Goal: Task Accomplishment & Management: Manage account settings

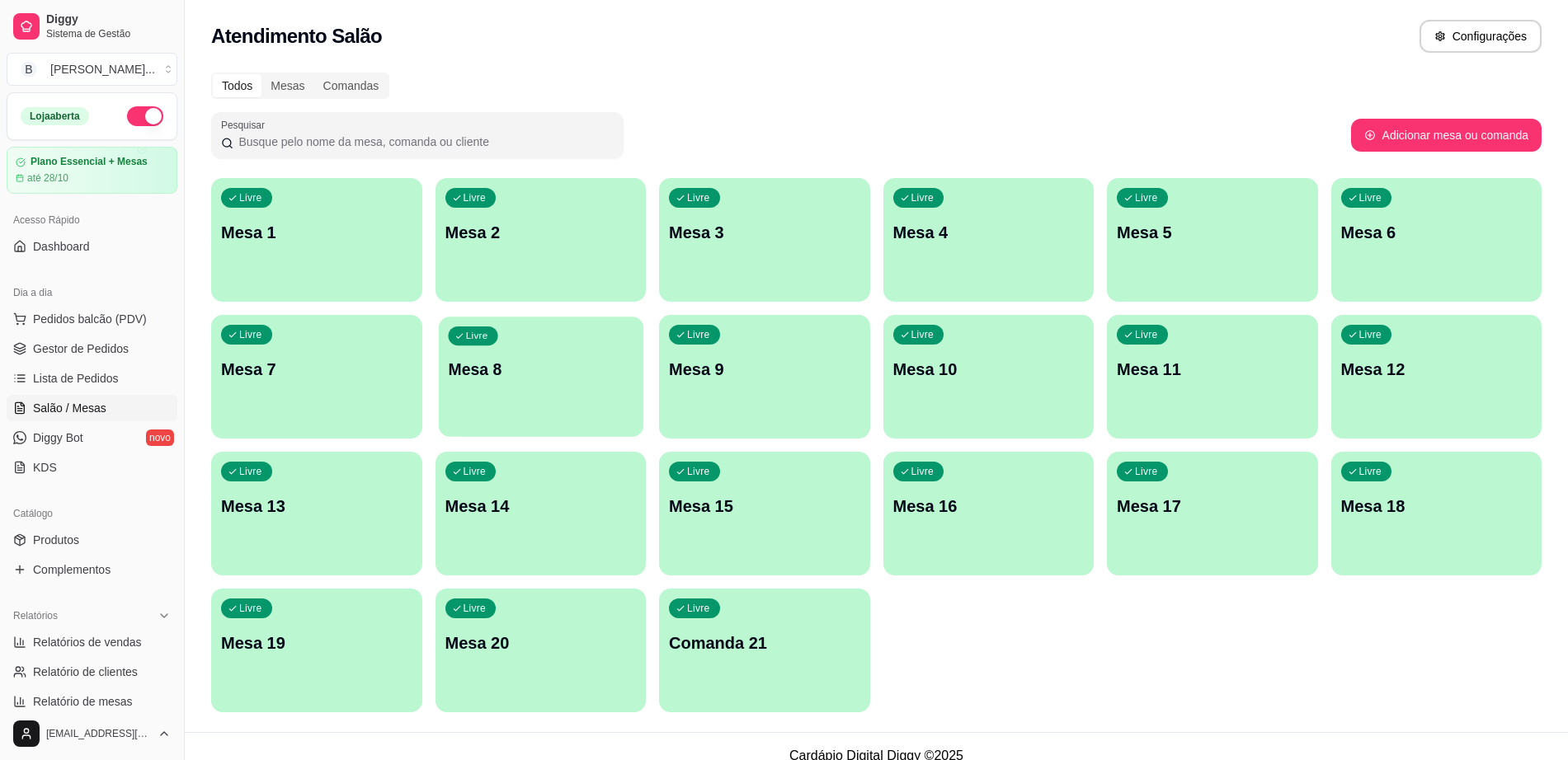
click at [537, 383] on div "Livre Mesa 8" at bounding box center [541, 367] width 205 height 101
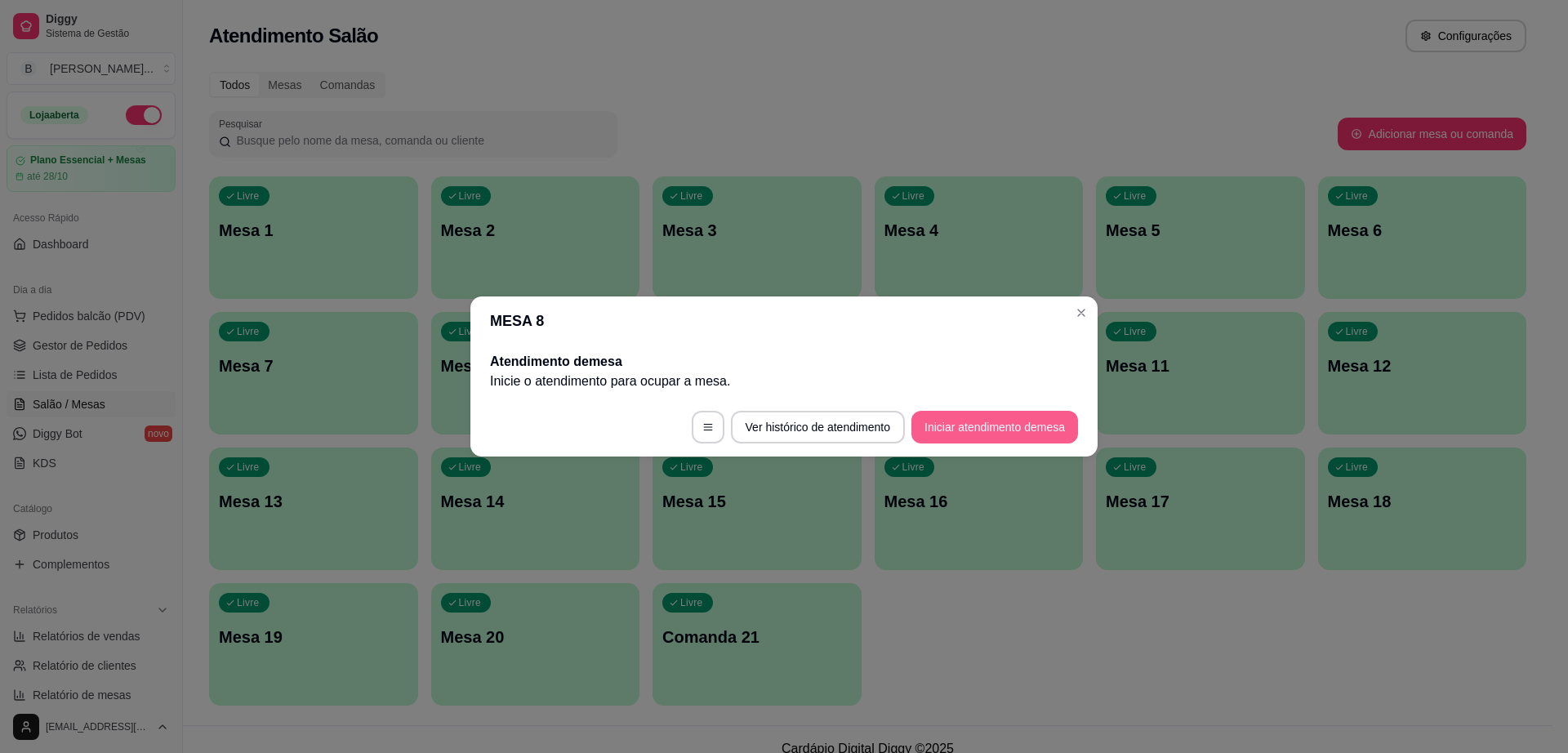
click at [1002, 392] on div "Atendimento de mesa Inicie o atendimento para ocupar a mesa ." at bounding box center [784, 372] width 628 height 52
click at [997, 415] on button "Iniciar atendimento de mesa" at bounding box center [995, 428] width 166 height 33
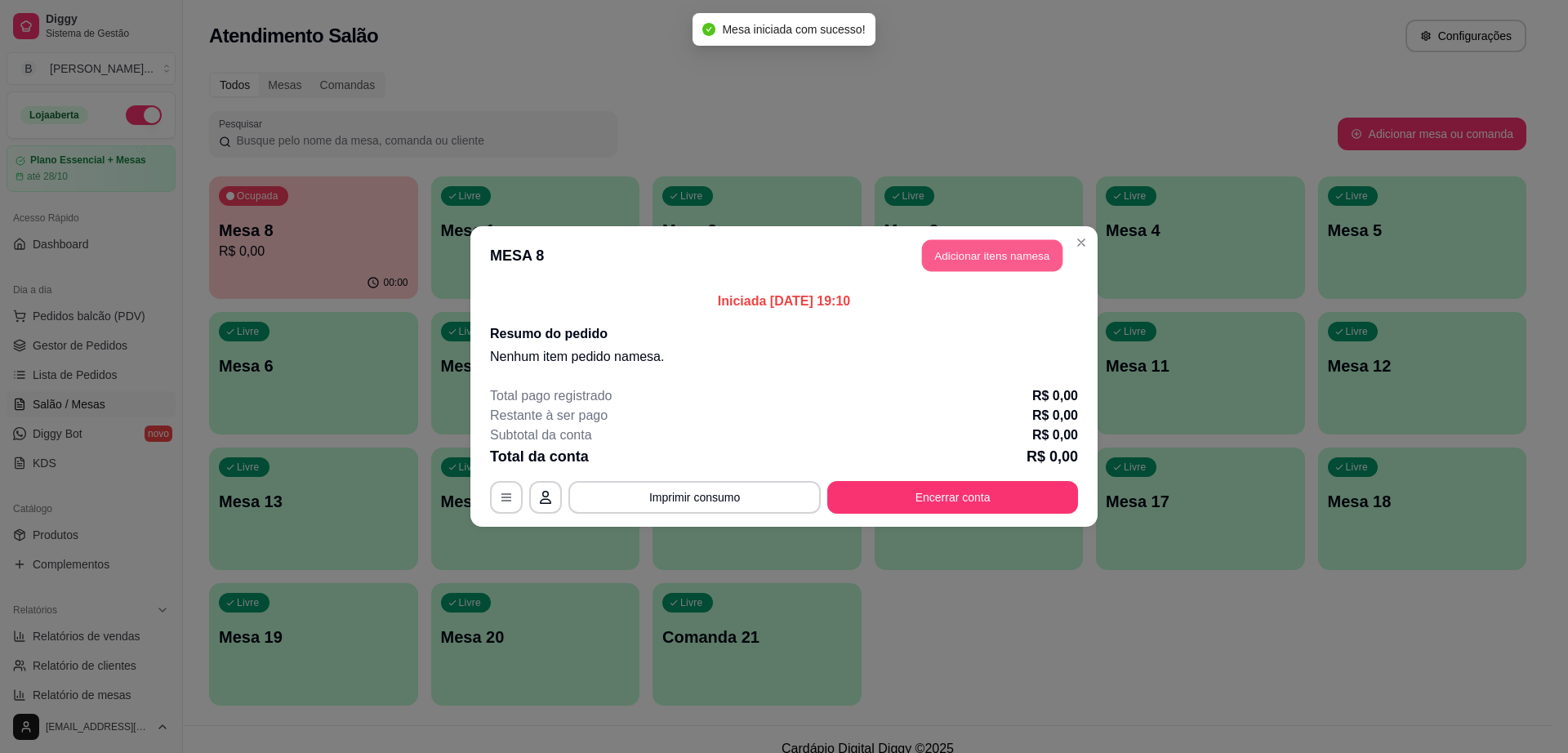
click at [971, 256] on button "Adicionar itens na mesa" at bounding box center [992, 256] width 141 height 32
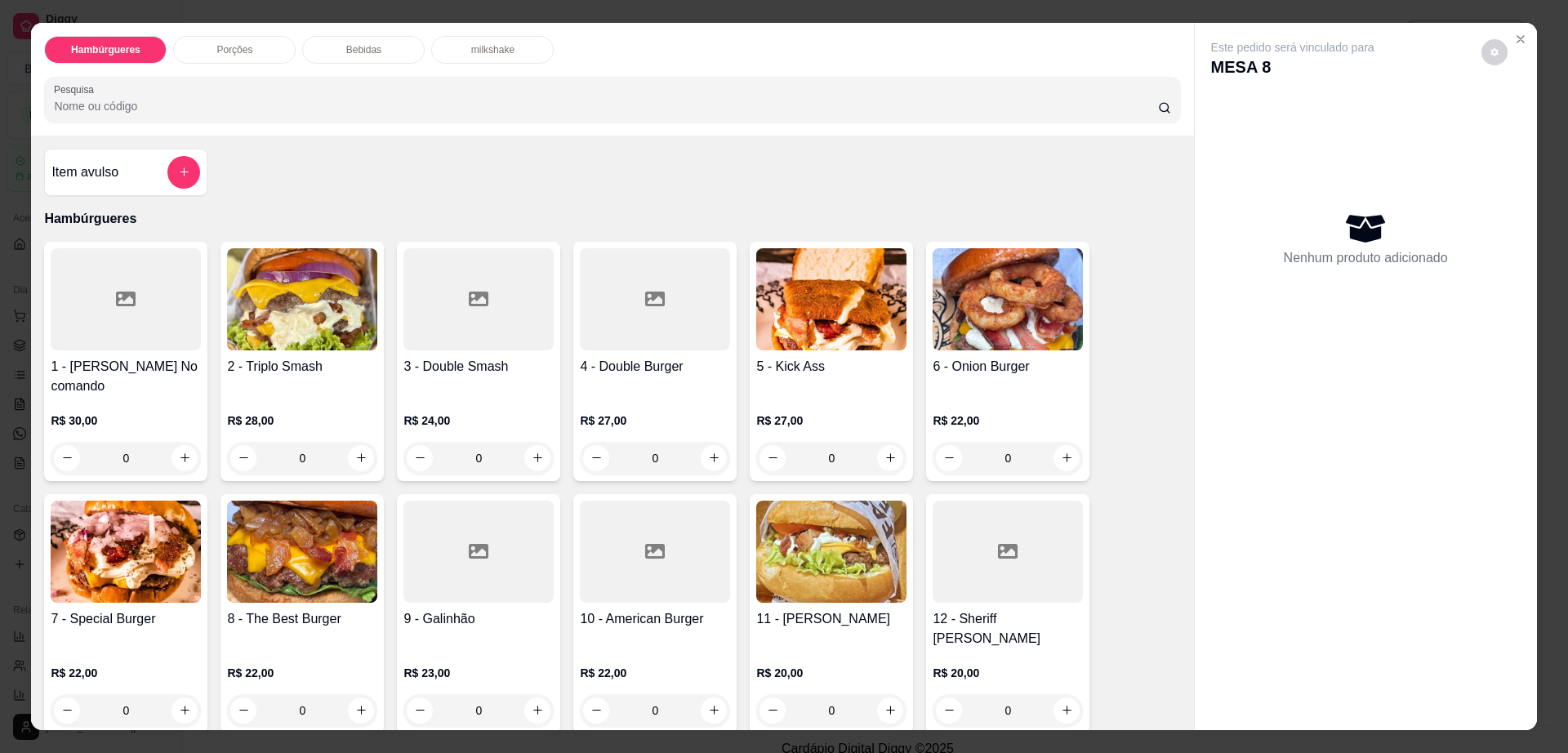
click at [350, 48] on p "Bebidas" at bounding box center [364, 50] width 35 height 13
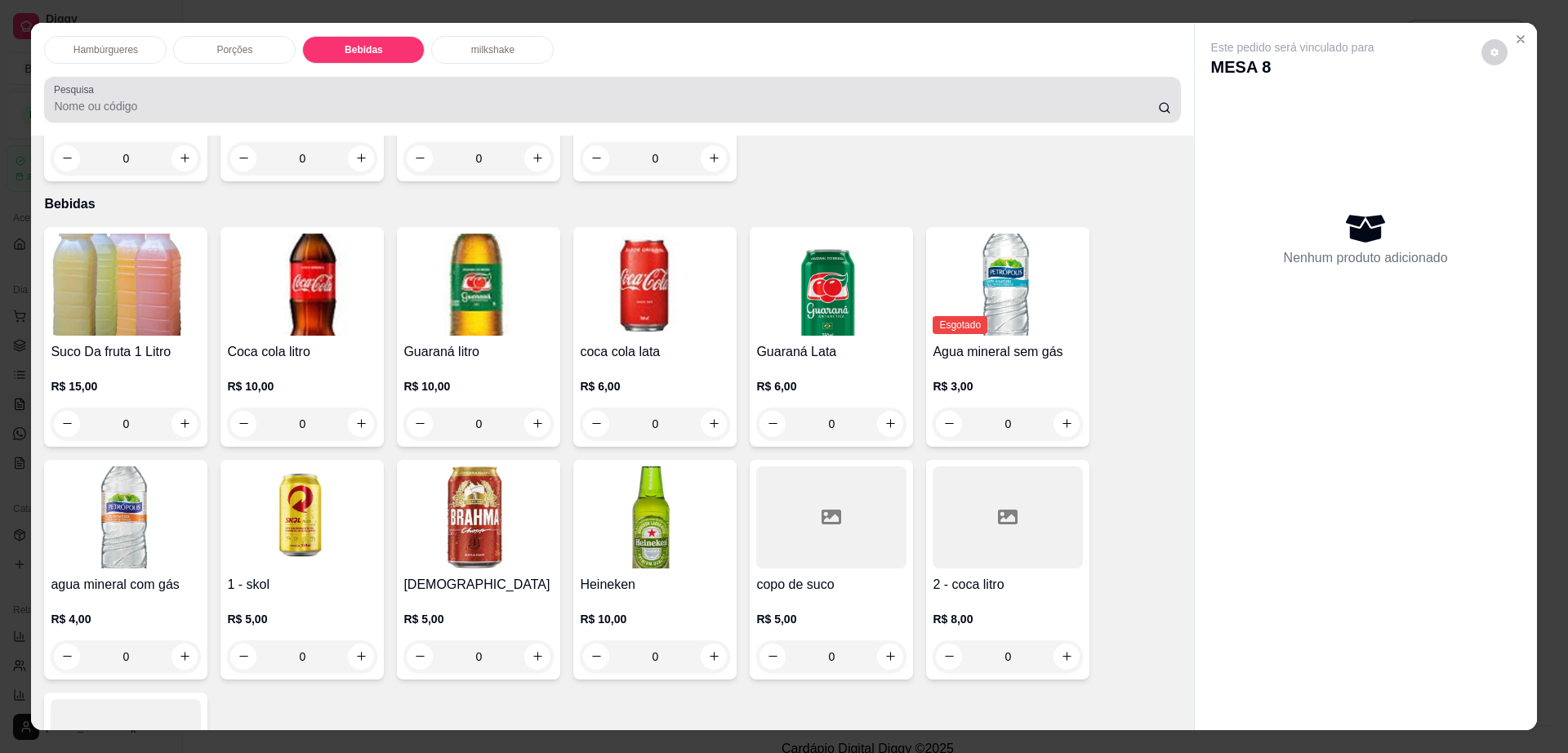
scroll to position [30, 0]
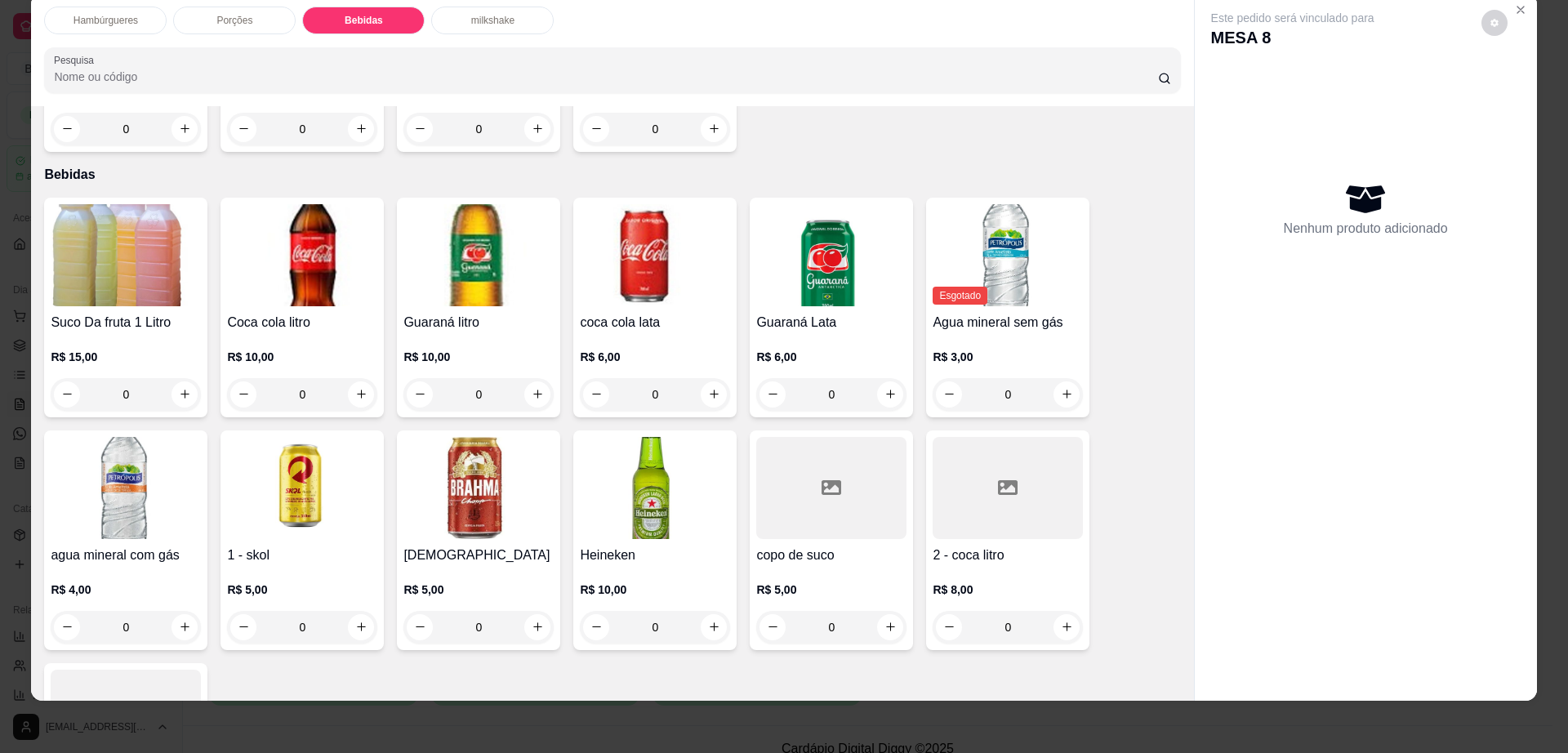
click at [308, 451] on img at bounding box center [302, 489] width 150 height 102
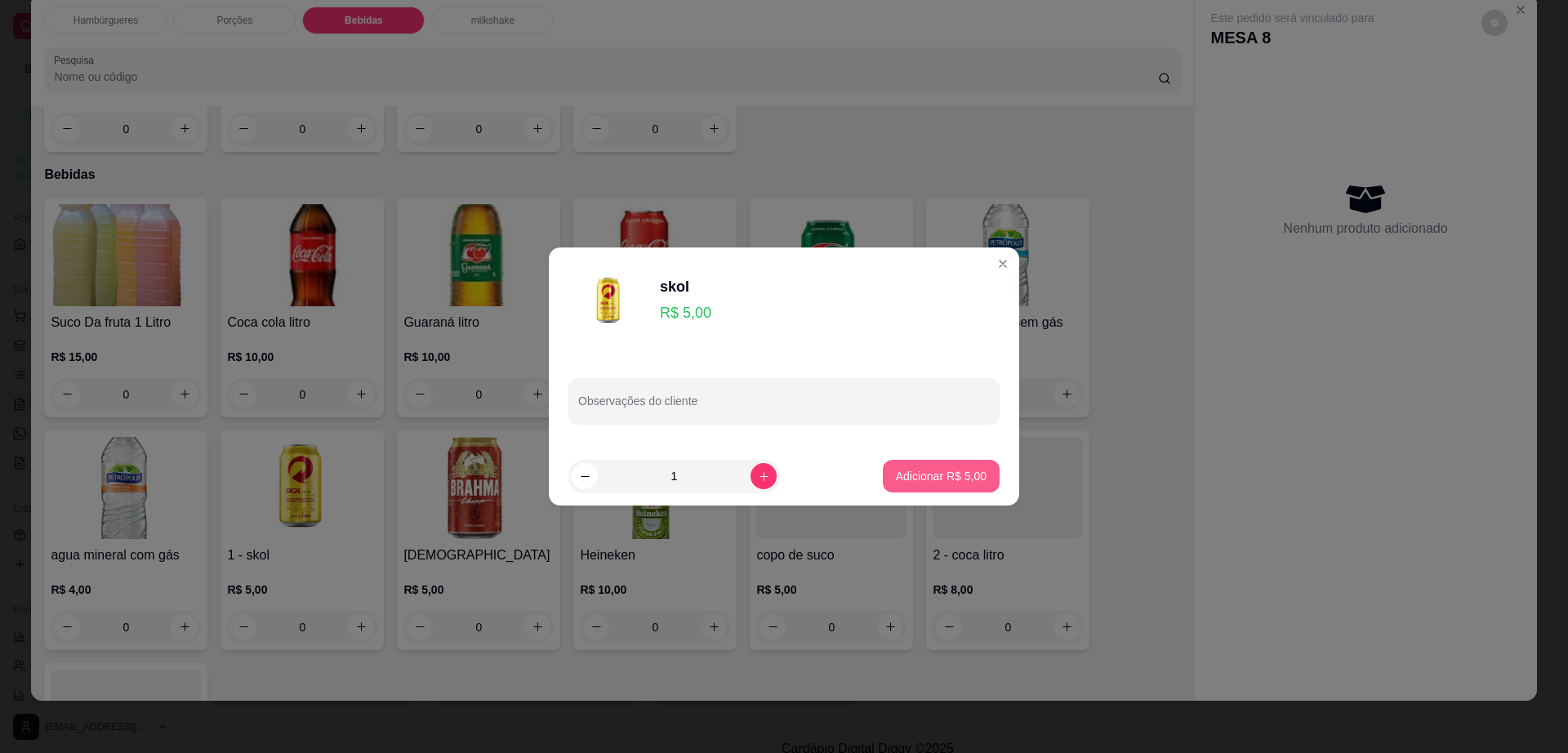
click at [913, 485] on button "Adicionar R$ 5,00" at bounding box center [941, 476] width 117 height 33
type input "1"
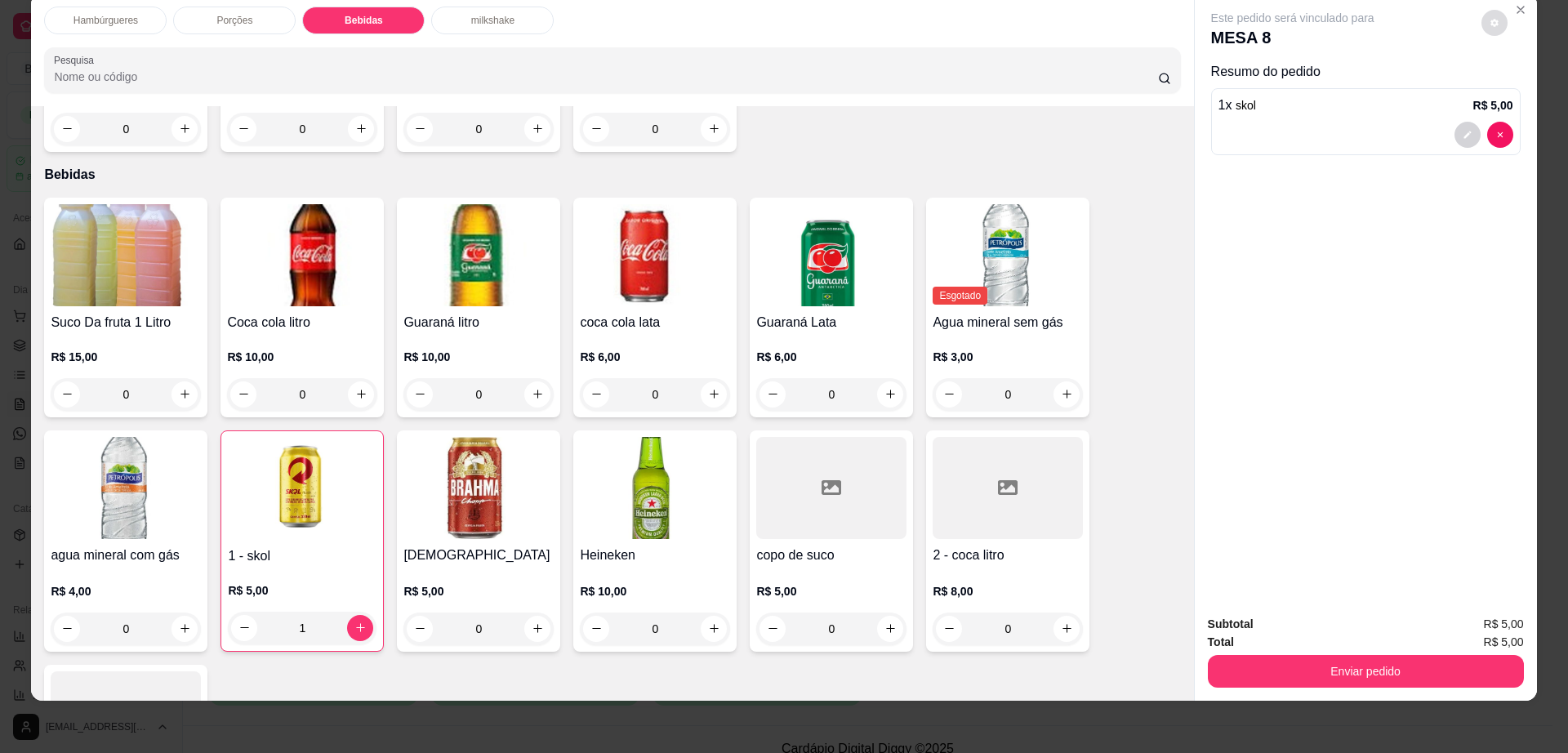
click at [1482, 21] on button "decrease-product-quantity" at bounding box center [1495, 23] width 26 height 26
click at [1531, 93] on span "Automatic updates" at bounding box center [1529, 88] width 16 height 13
click at [1518, 93] on input "Automatic updates" at bounding box center [1512, 93] width 11 height 11
checkbox input "false"
click at [1298, 676] on button "Enviar pedido" at bounding box center [1366, 671] width 316 height 33
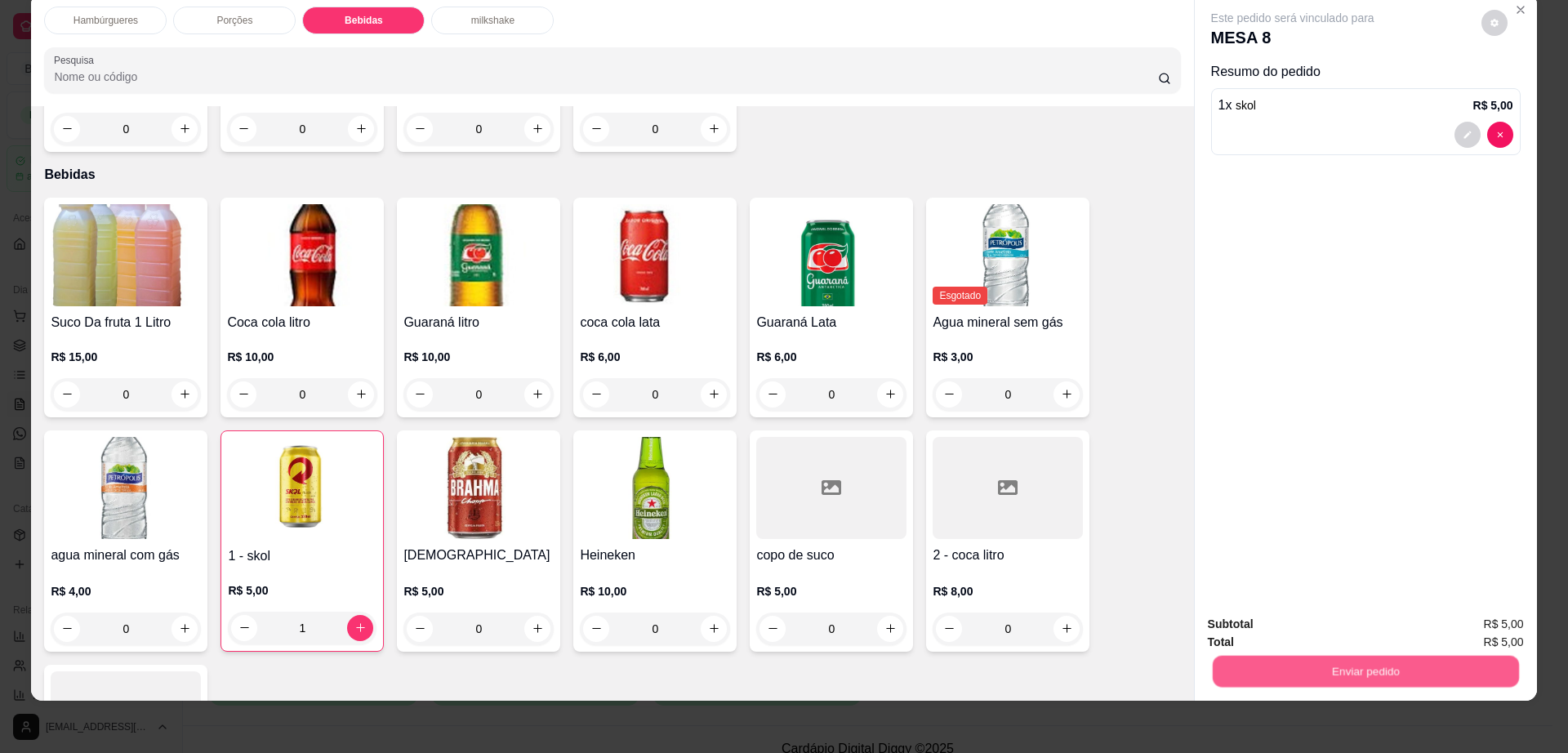
click at [1298, 676] on button "Enviar pedido" at bounding box center [1365, 671] width 306 height 32
click at [1448, 630] on button "Enviar pedido" at bounding box center [1480, 632] width 92 height 31
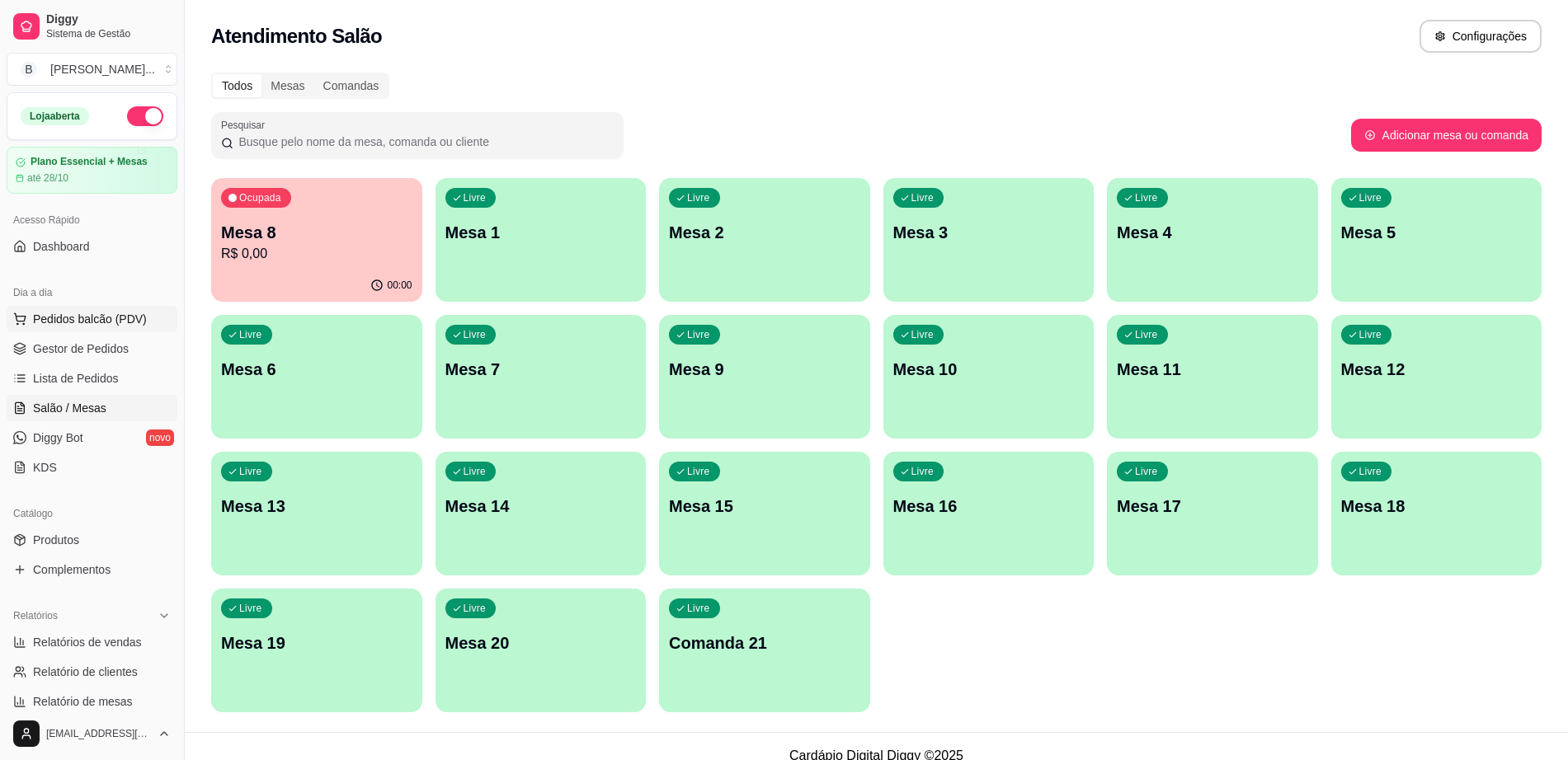
click at [92, 306] on button "Pedidos balcão (PDV)" at bounding box center [92, 319] width 171 height 27
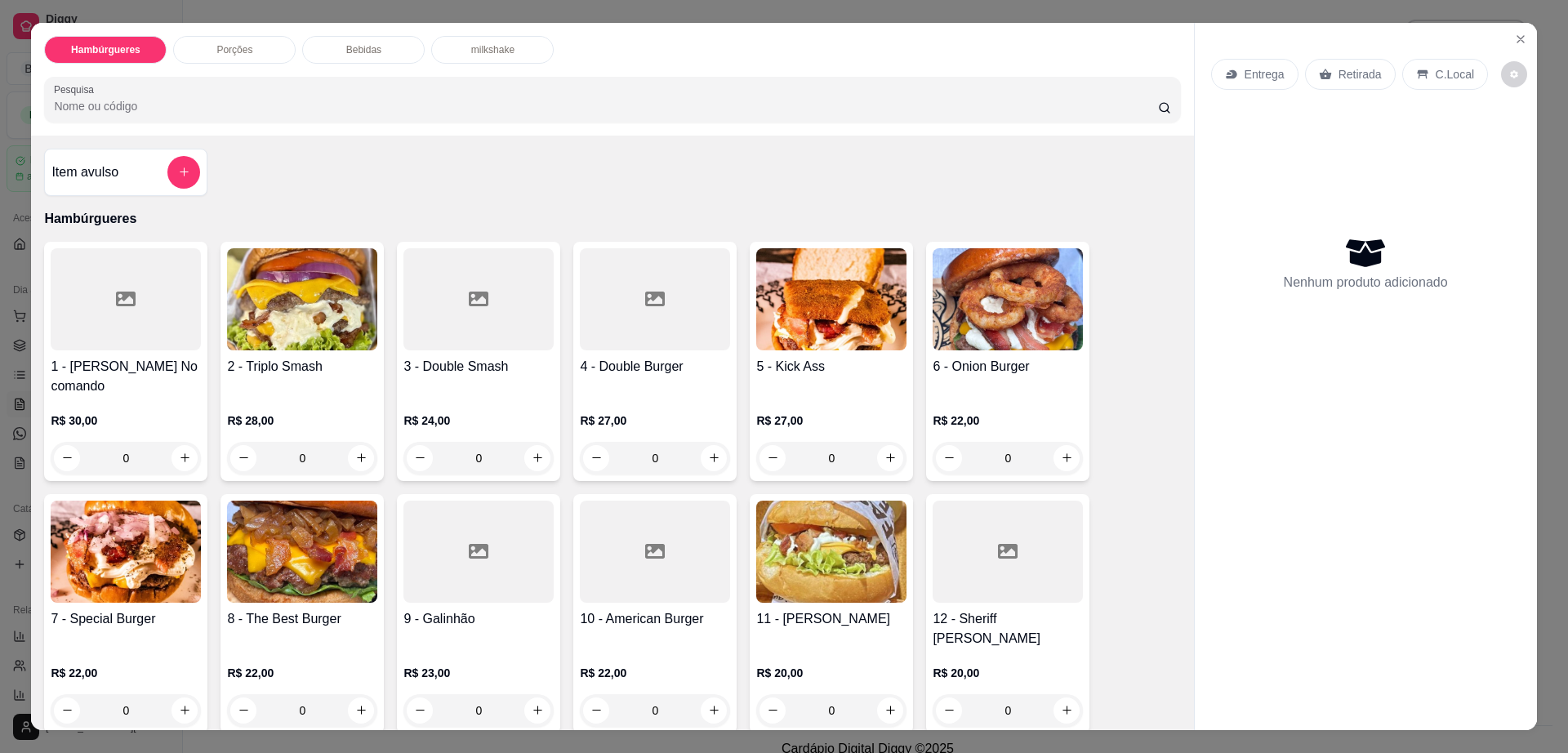
click at [1326, 77] on div "Retirada" at bounding box center [1351, 74] width 91 height 31
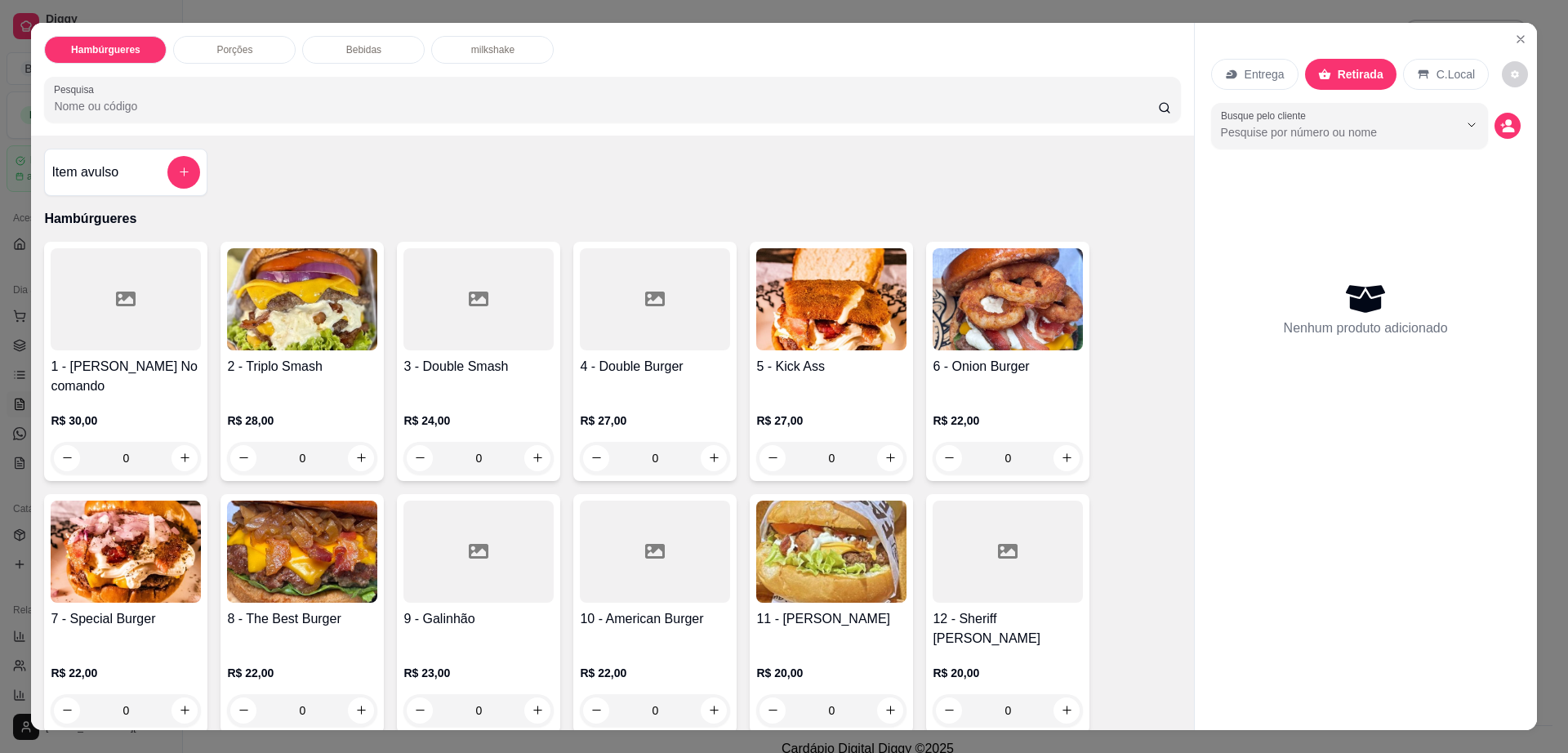
click at [298, 517] on img at bounding box center [302, 552] width 150 height 102
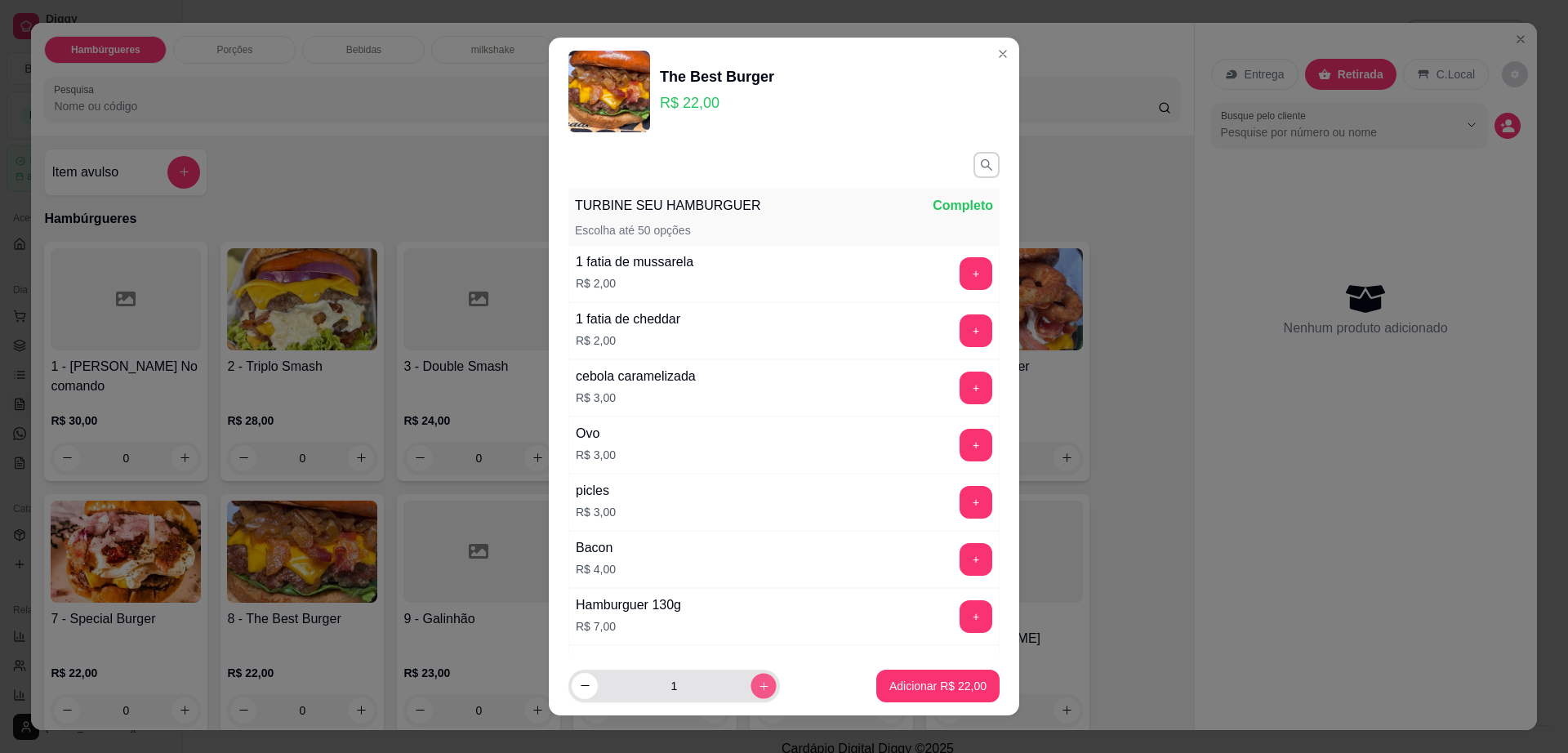
click at [758, 681] on icon "increase-product-quantity" at bounding box center [763, 686] width 12 height 12
type input "2"
click at [911, 690] on p "Adicionar R$ 44,00" at bounding box center [938, 685] width 95 height 16
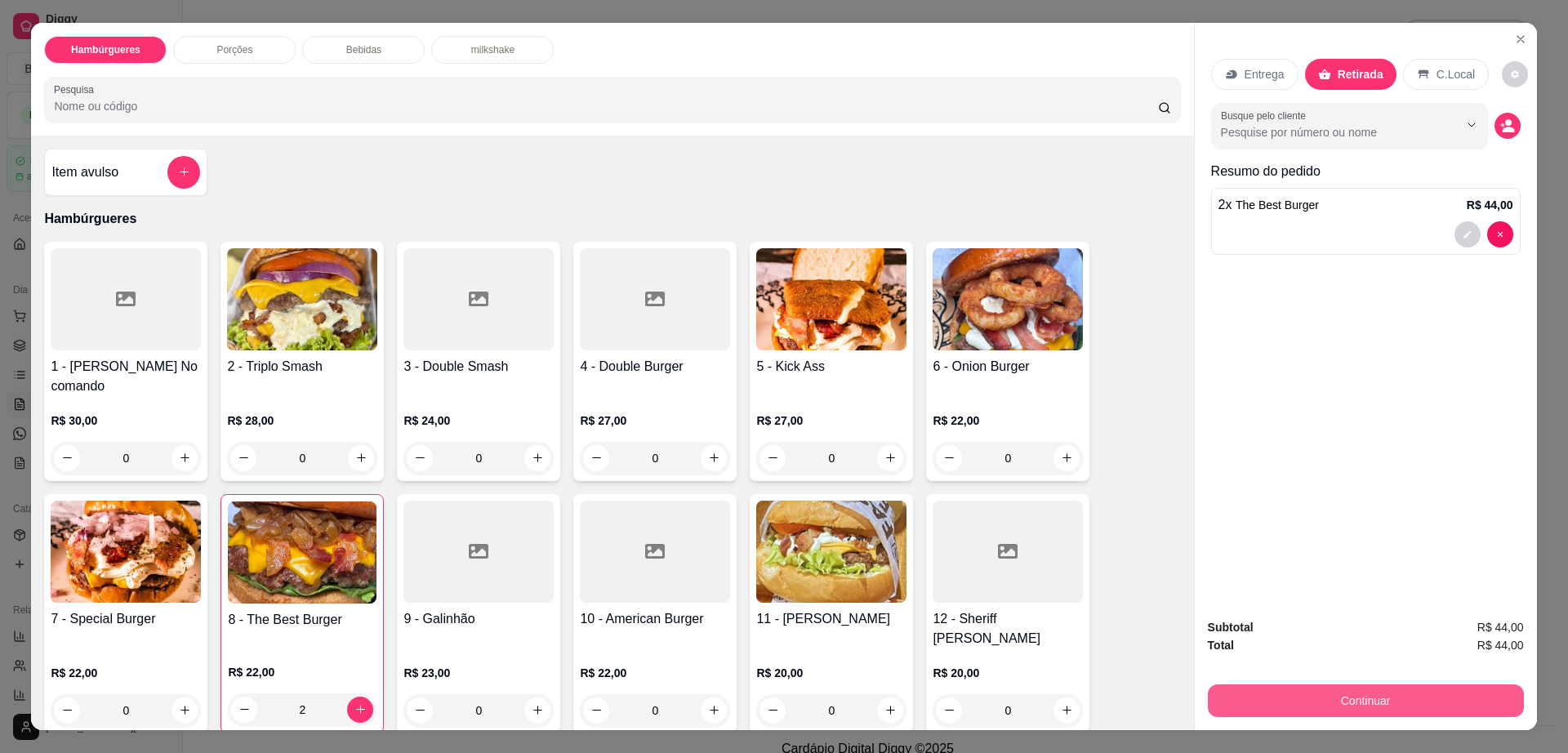
click at [1283, 690] on button "Continuar" at bounding box center [1366, 701] width 316 height 33
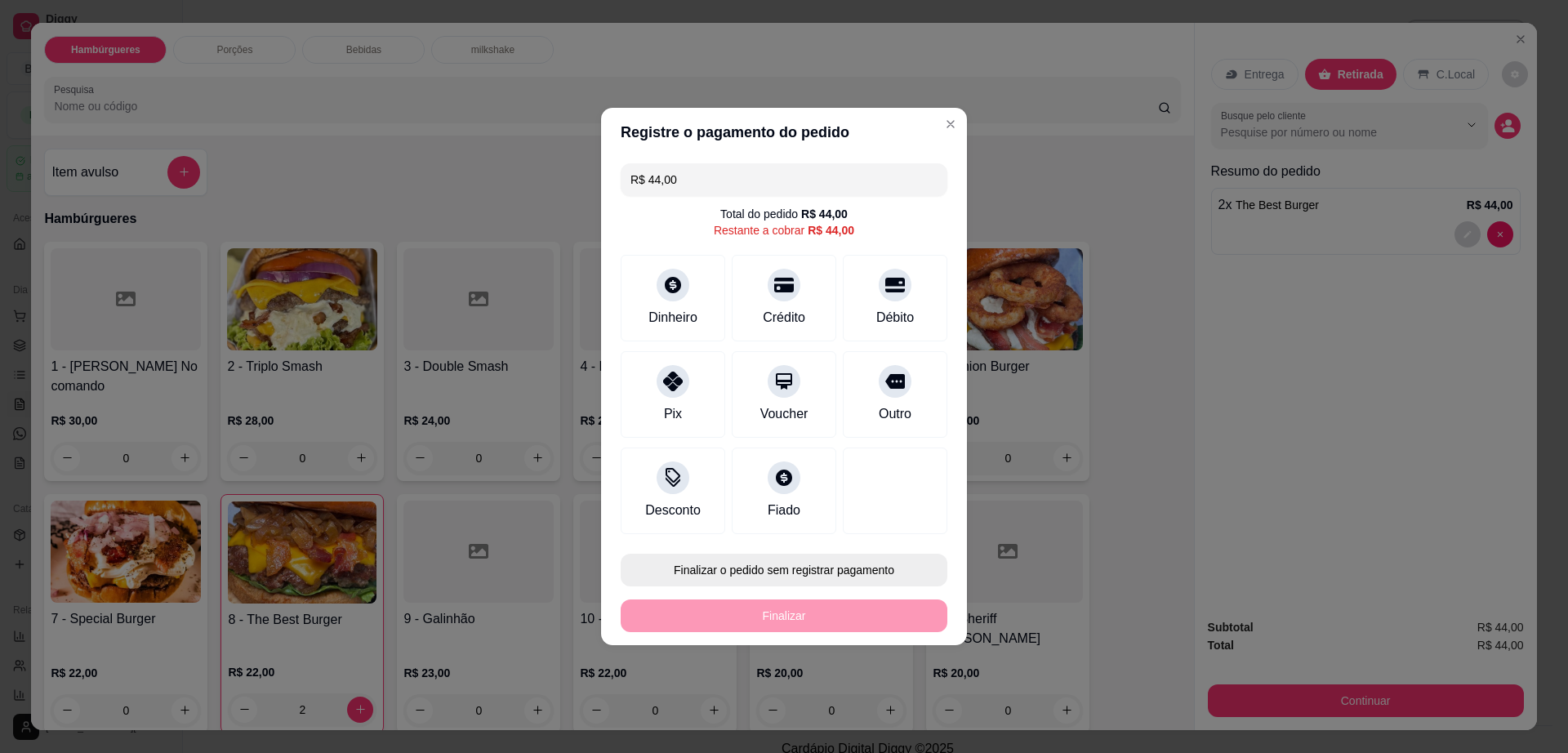
click at [800, 573] on button "Finalizar o pedido sem registrar pagamento" at bounding box center [784, 570] width 327 height 33
click at [871, 707] on button "Confirmar" at bounding box center [886, 704] width 60 height 26
type input "0"
type input "R$ 0,00"
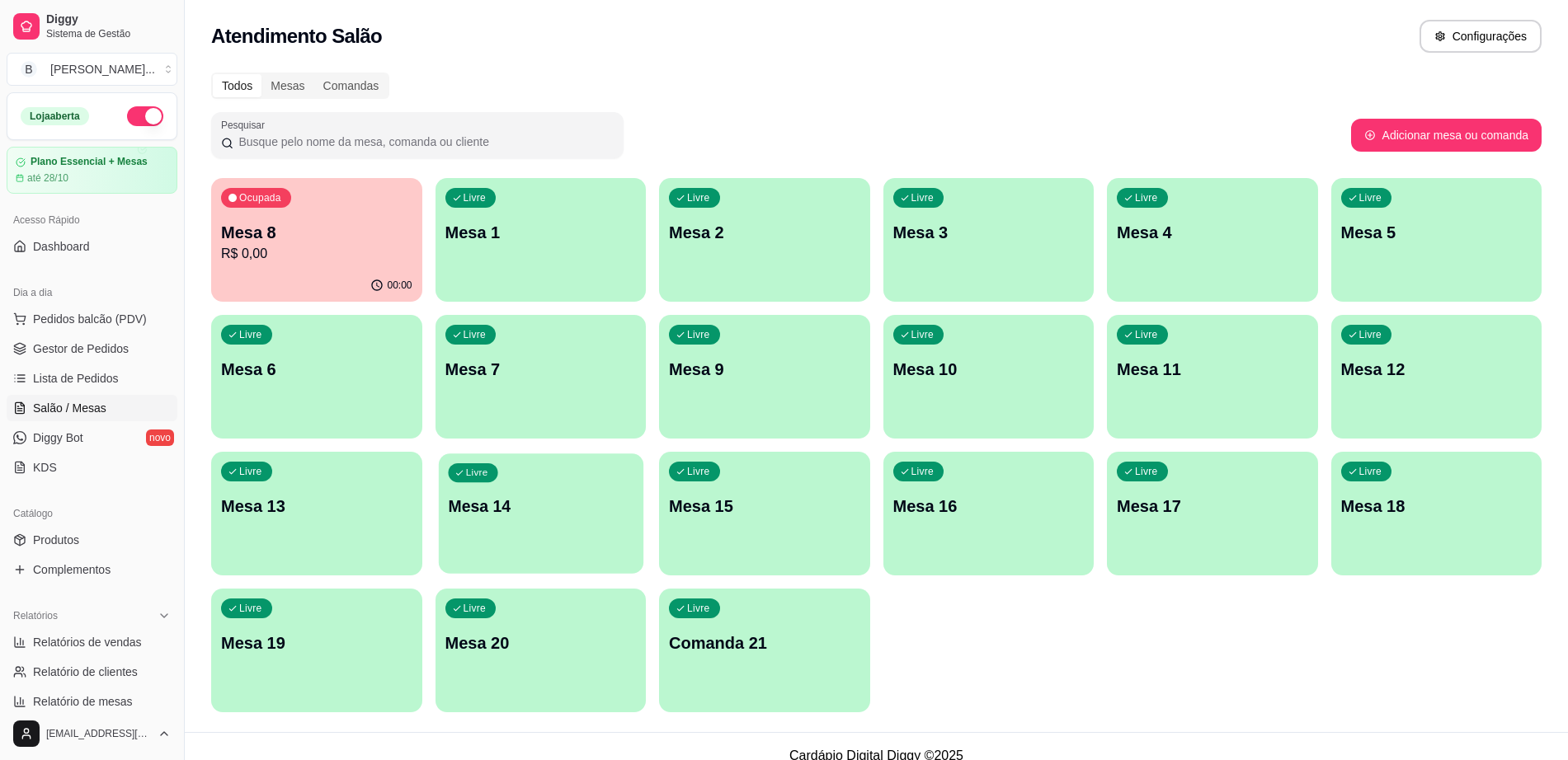
click at [482, 456] on div "Livre Mesa 14" at bounding box center [541, 504] width 205 height 101
click at [62, 356] on span "Gestor de Pedidos" at bounding box center [81, 349] width 96 height 17
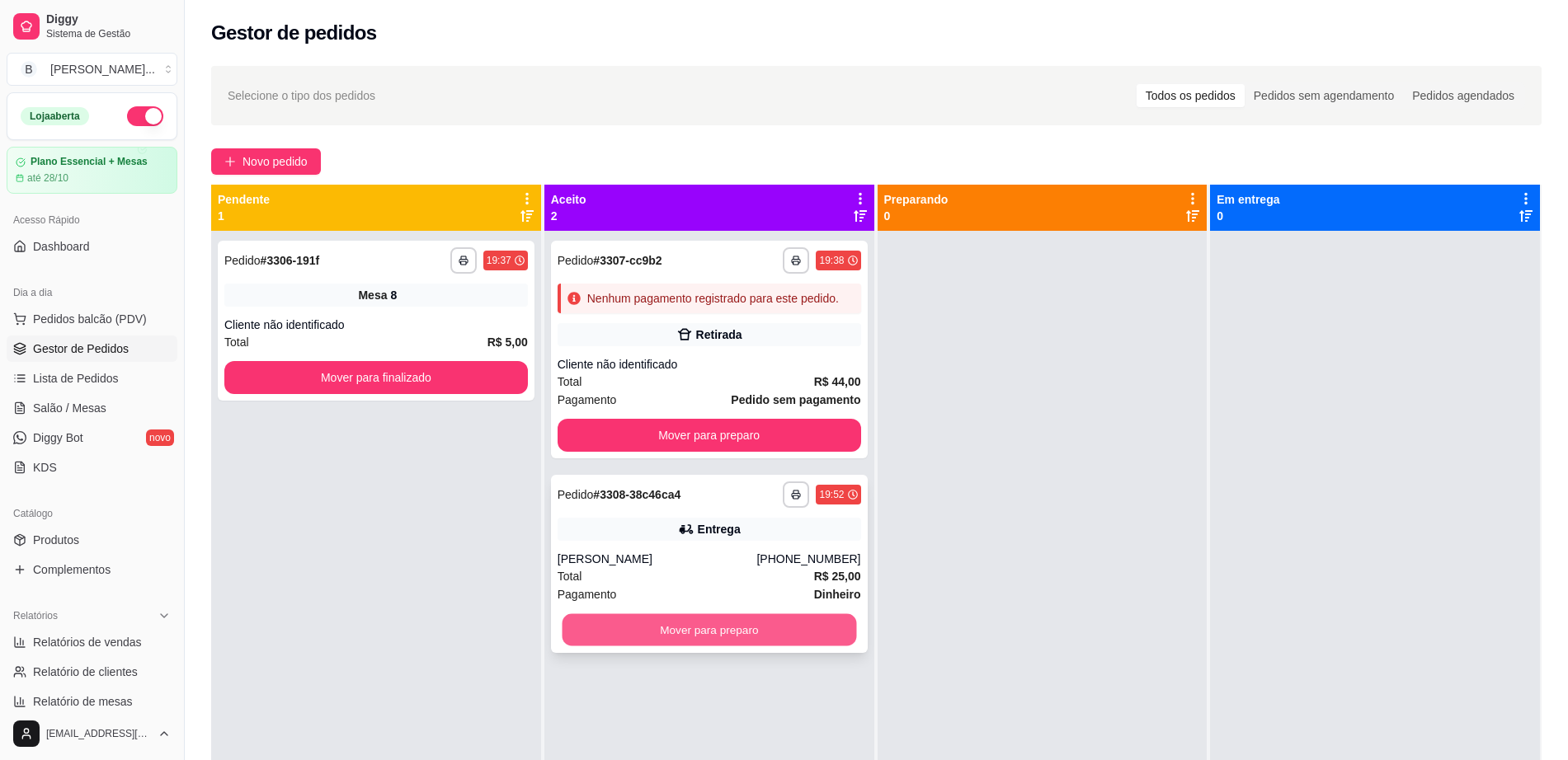
click at [606, 622] on button "Mover para preparo" at bounding box center [709, 630] width 294 height 32
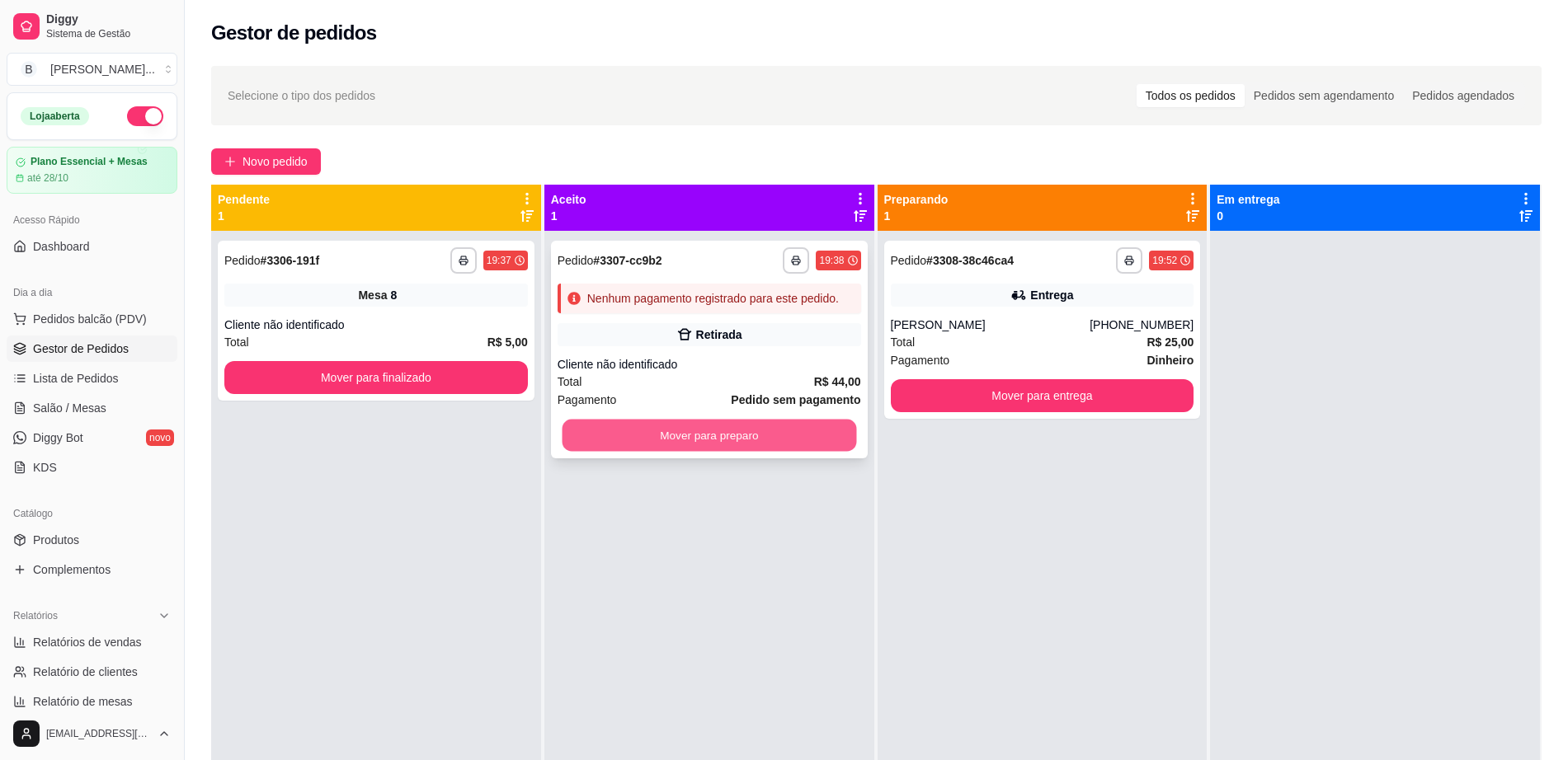
click at [693, 447] on button "Mover para preparo" at bounding box center [709, 436] width 294 height 32
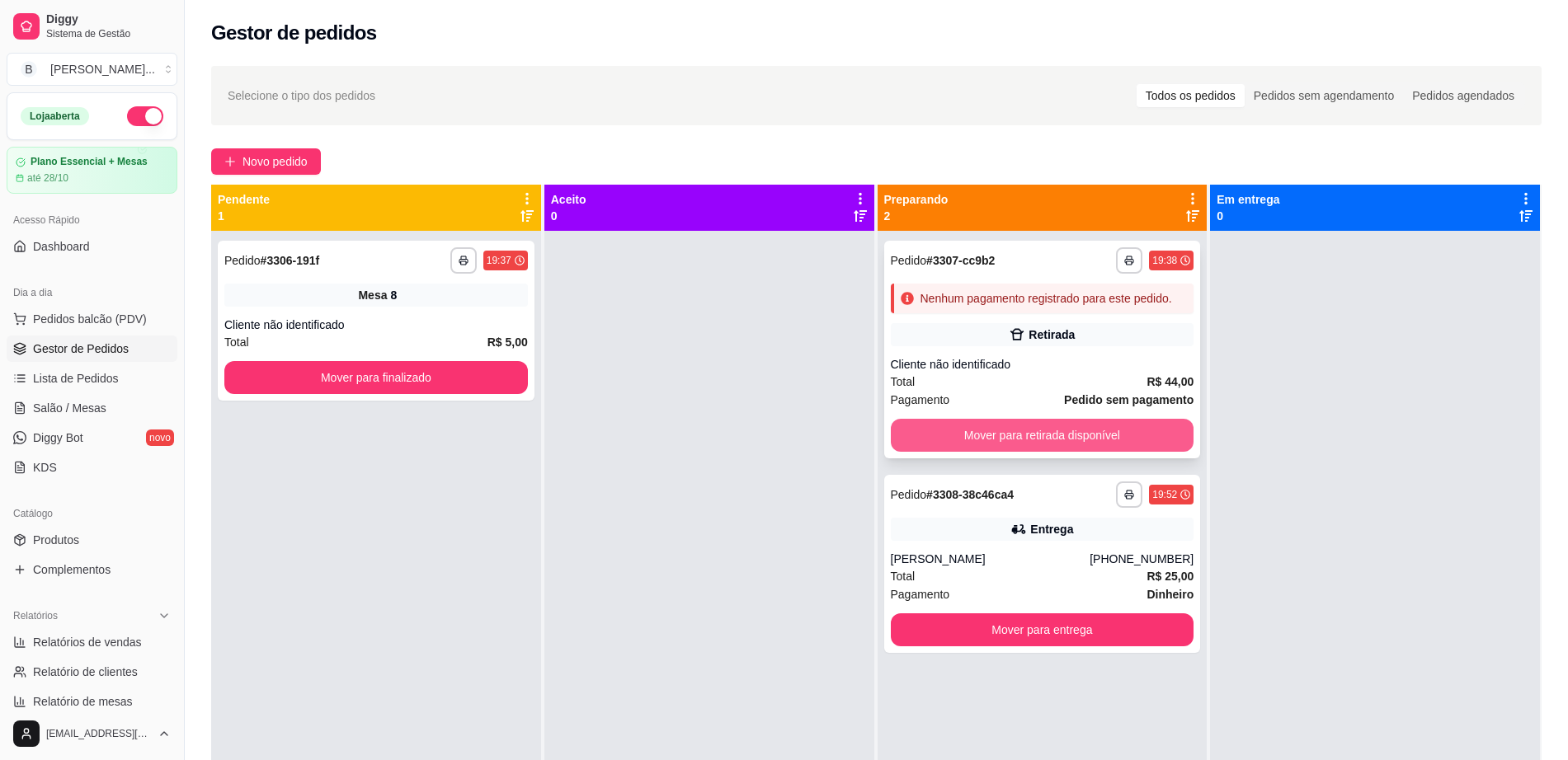
click at [944, 440] on button "Mover para retirada disponível" at bounding box center [1042, 436] width 304 height 33
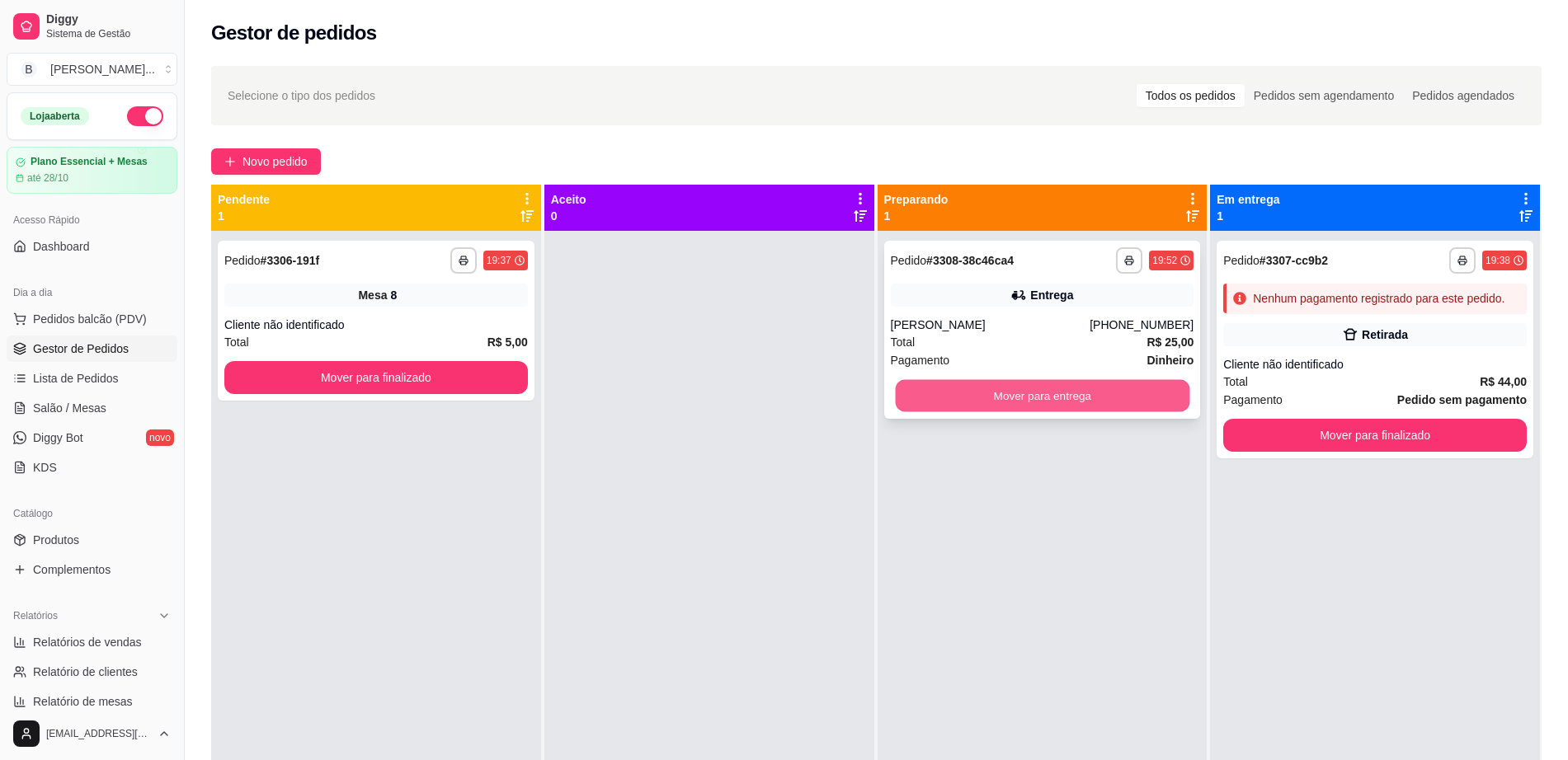
click at [998, 380] on button "Mover para entrega" at bounding box center [1042, 396] width 294 height 32
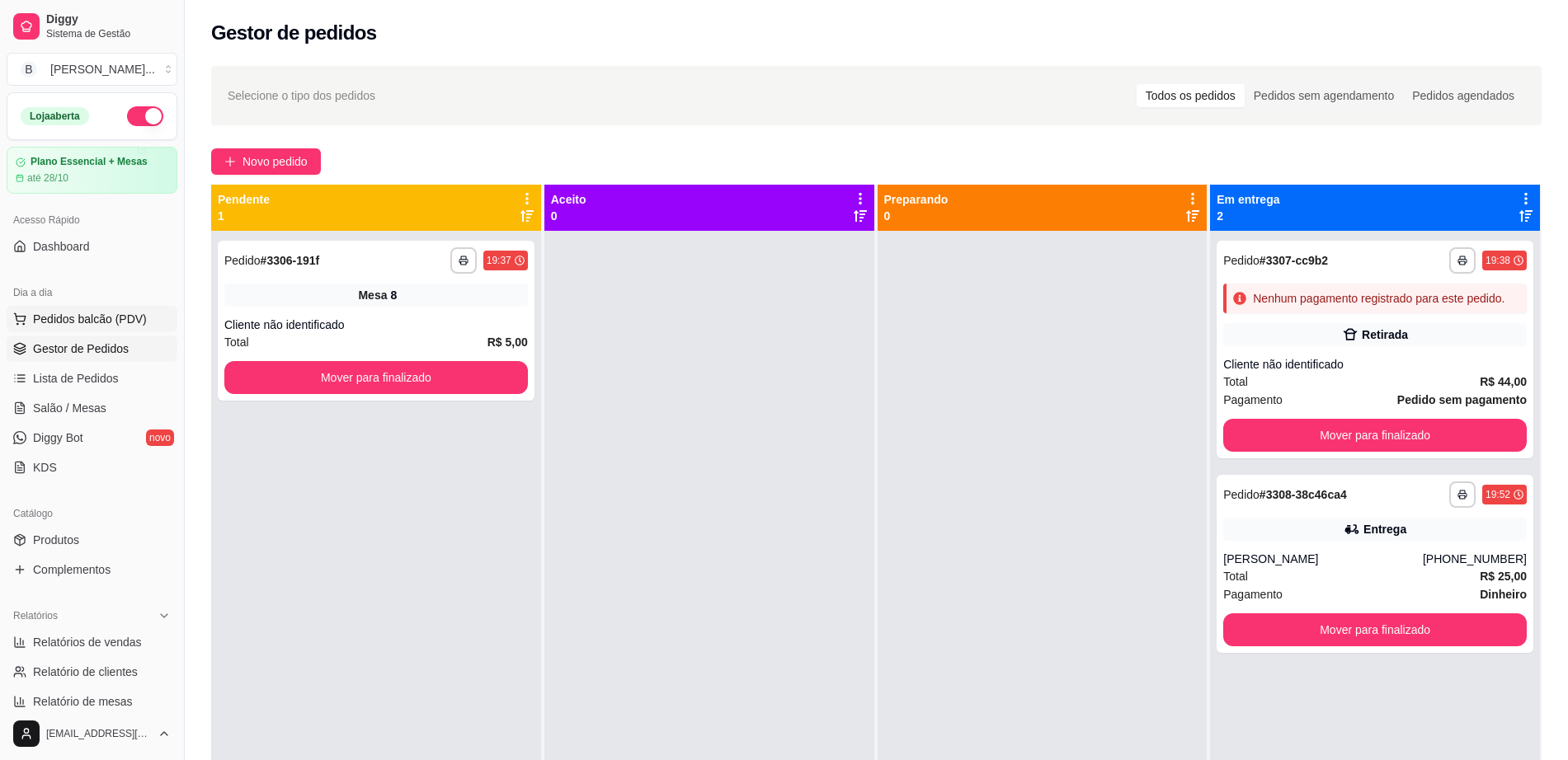
click at [107, 322] on span "Pedidos balcão (PDV)" at bounding box center [90, 319] width 114 height 17
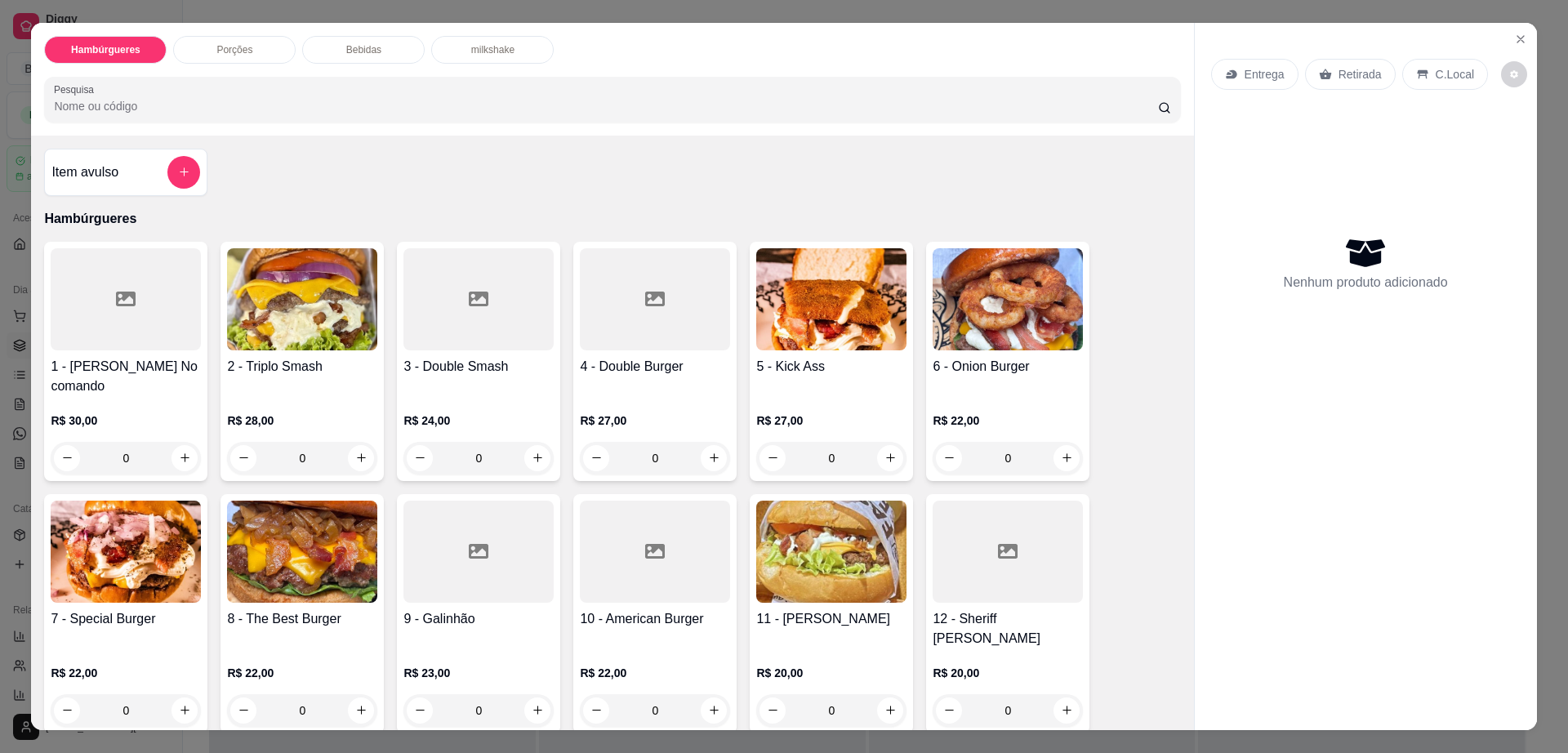
click at [853, 336] on img at bounding box center [831, 300] width 150 height 102
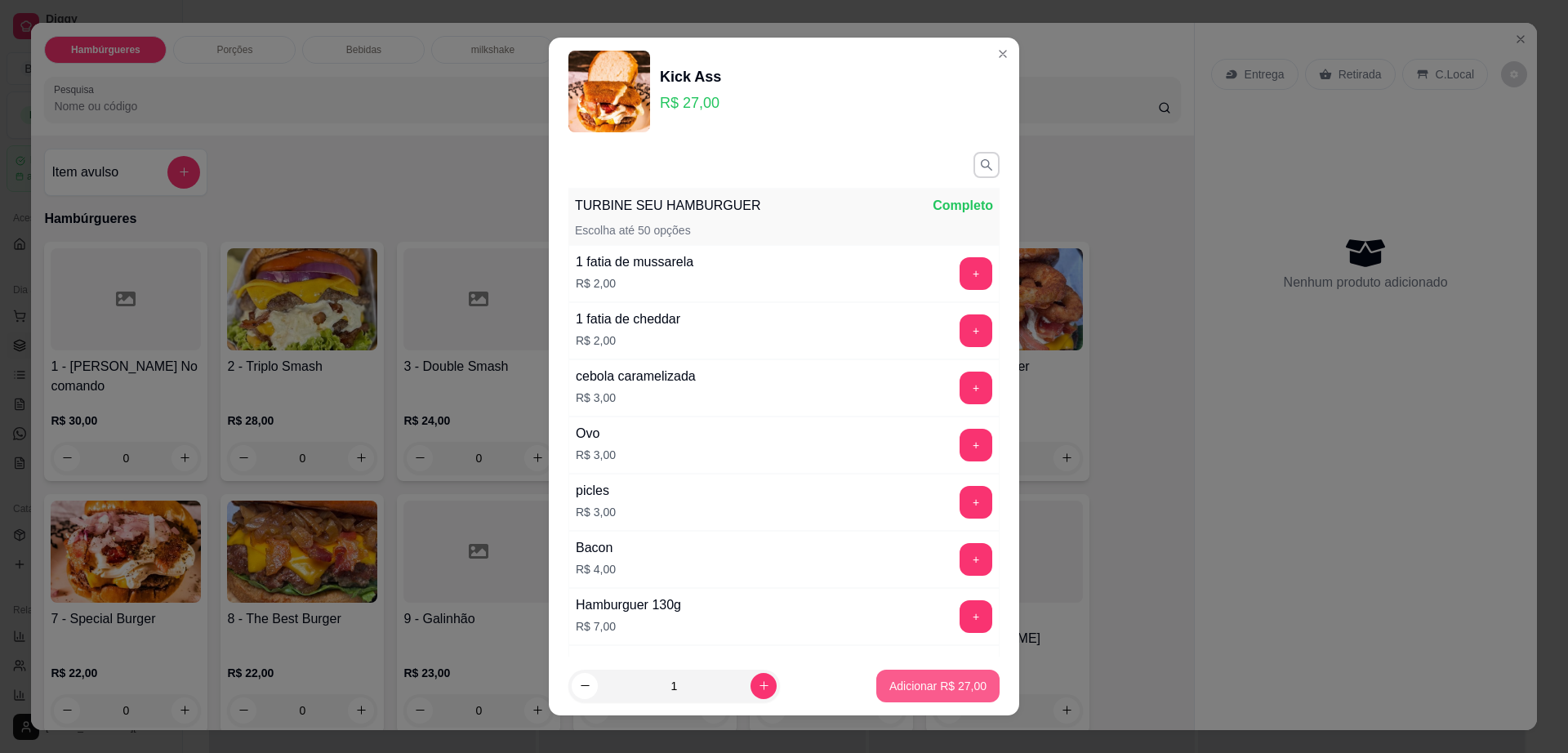
click at [914, 690] on p "Adicionar R$ 27,00" at bounding box center [938, 686] width 97 height 16
type input "1"
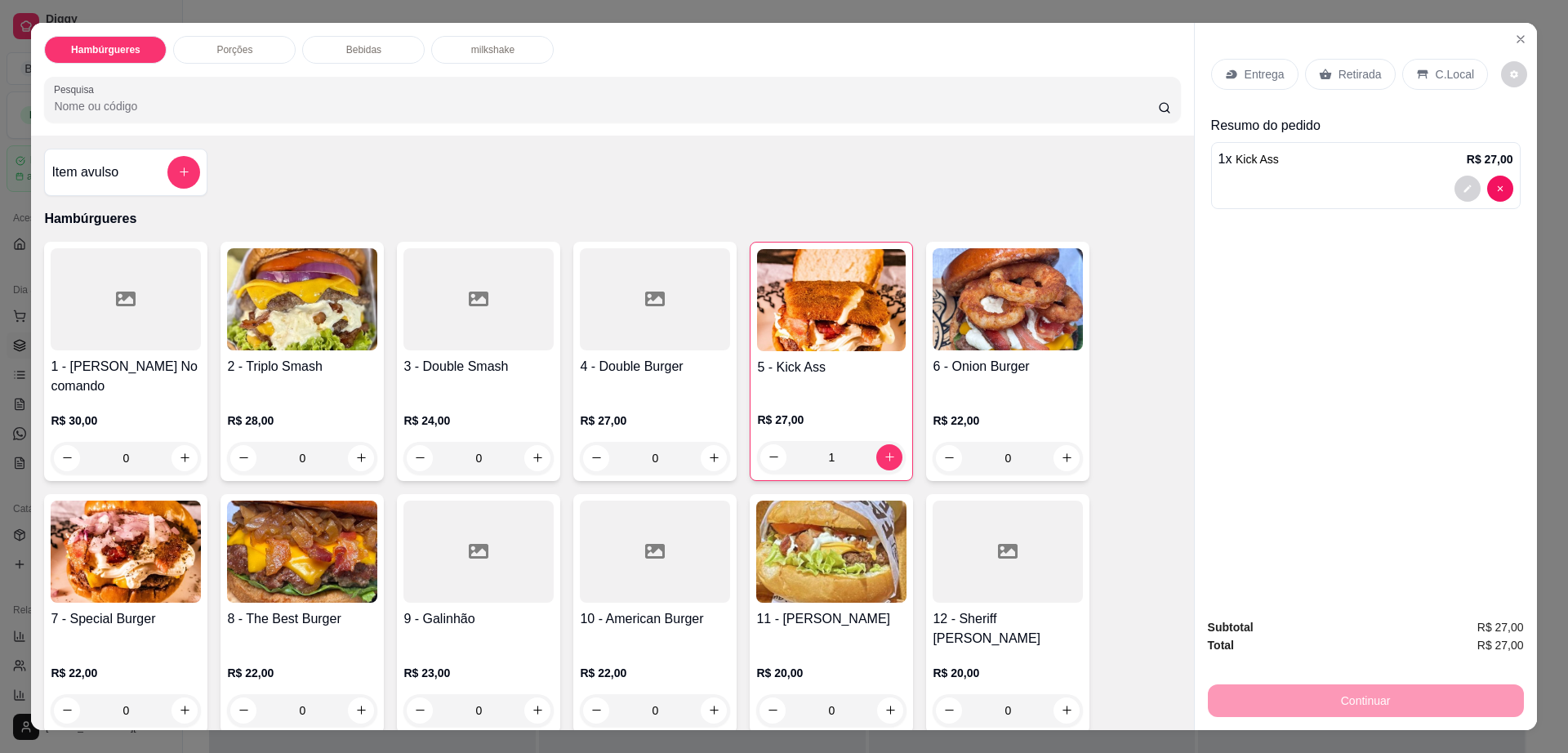
scroll to position [306, 0]
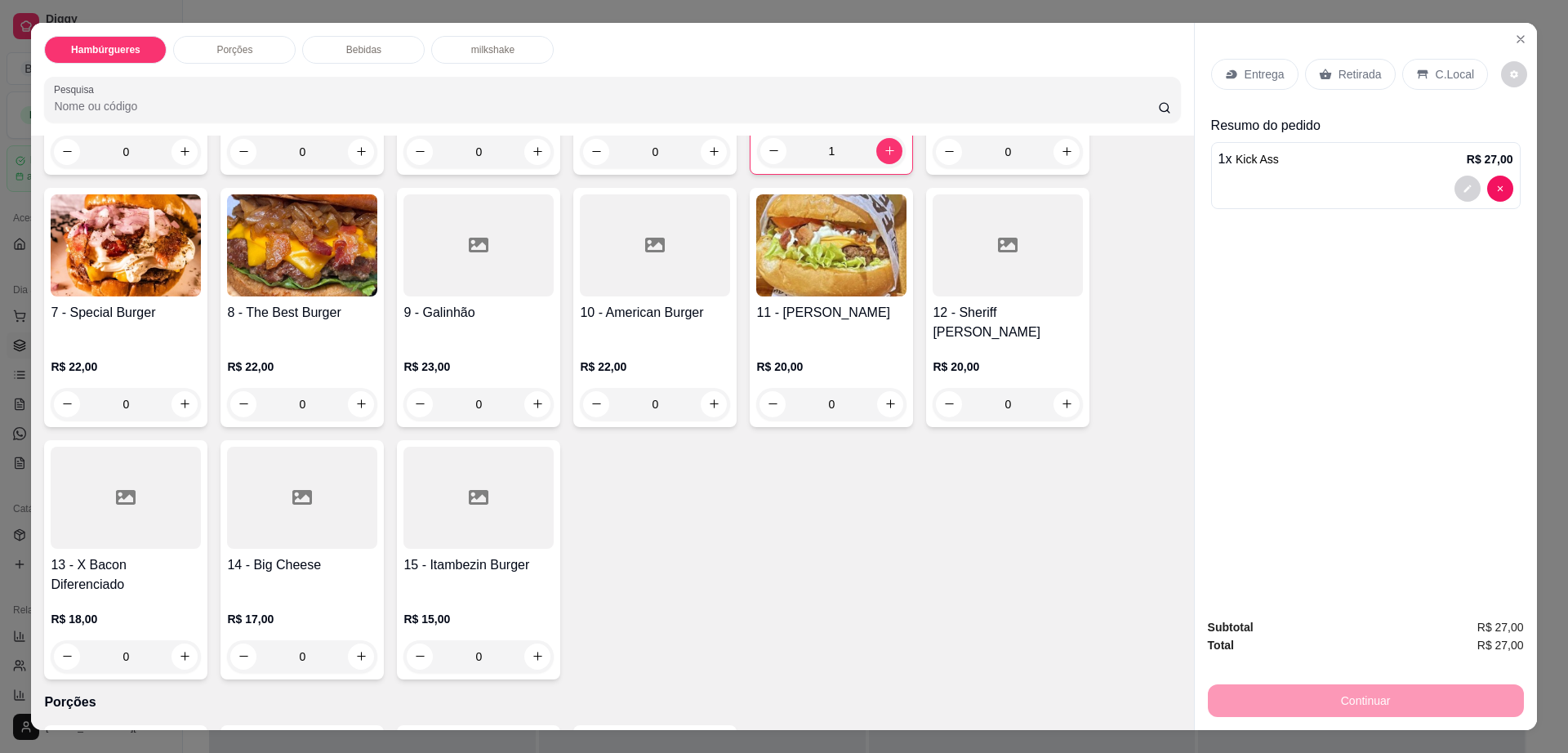
click at [147, 506] on div at bounding box center [125, 498] width 150 height 102
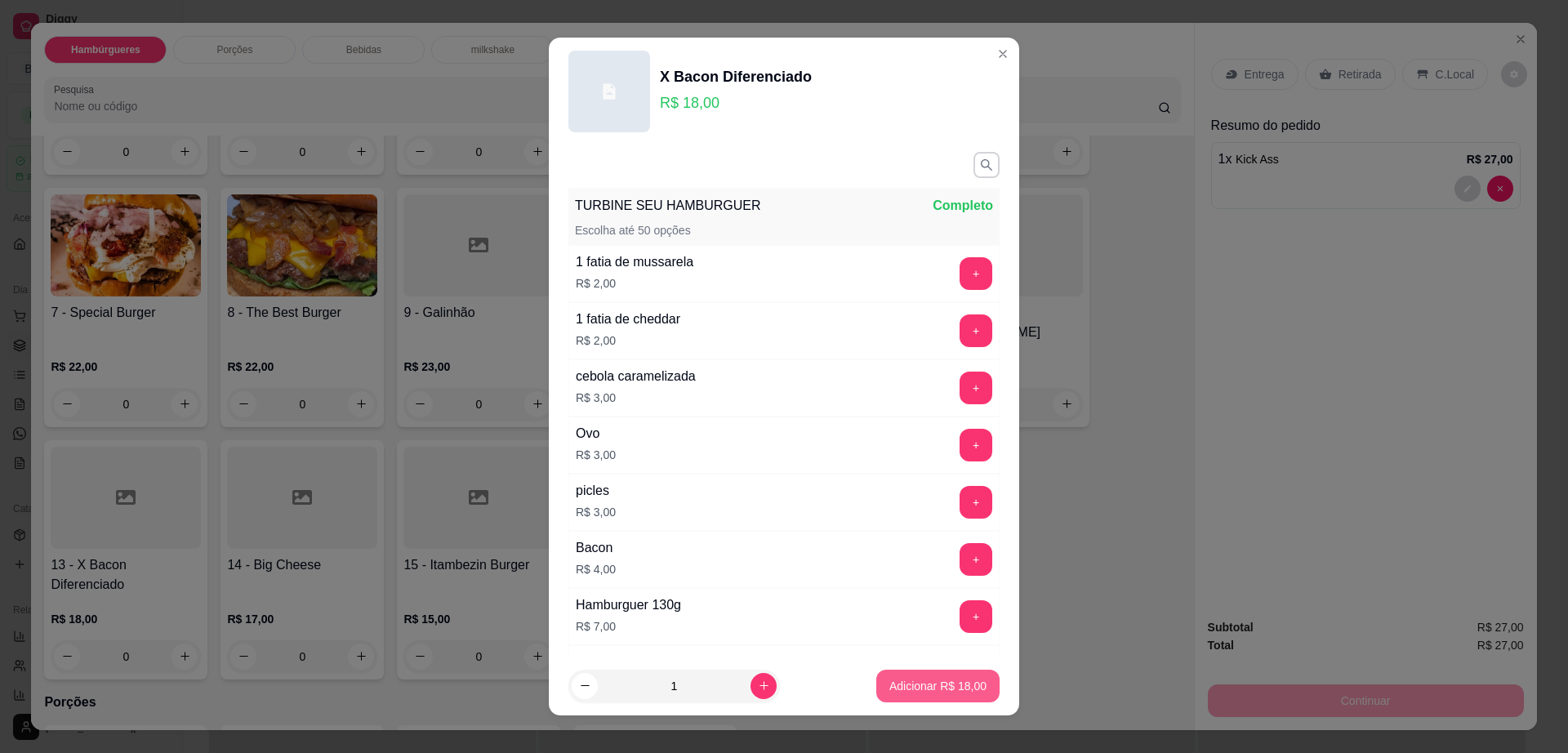
click at [917, 678] on p "Adicionar R$ 18,00" at bounding box center [938, 686] width 97 height 16
type input "1"
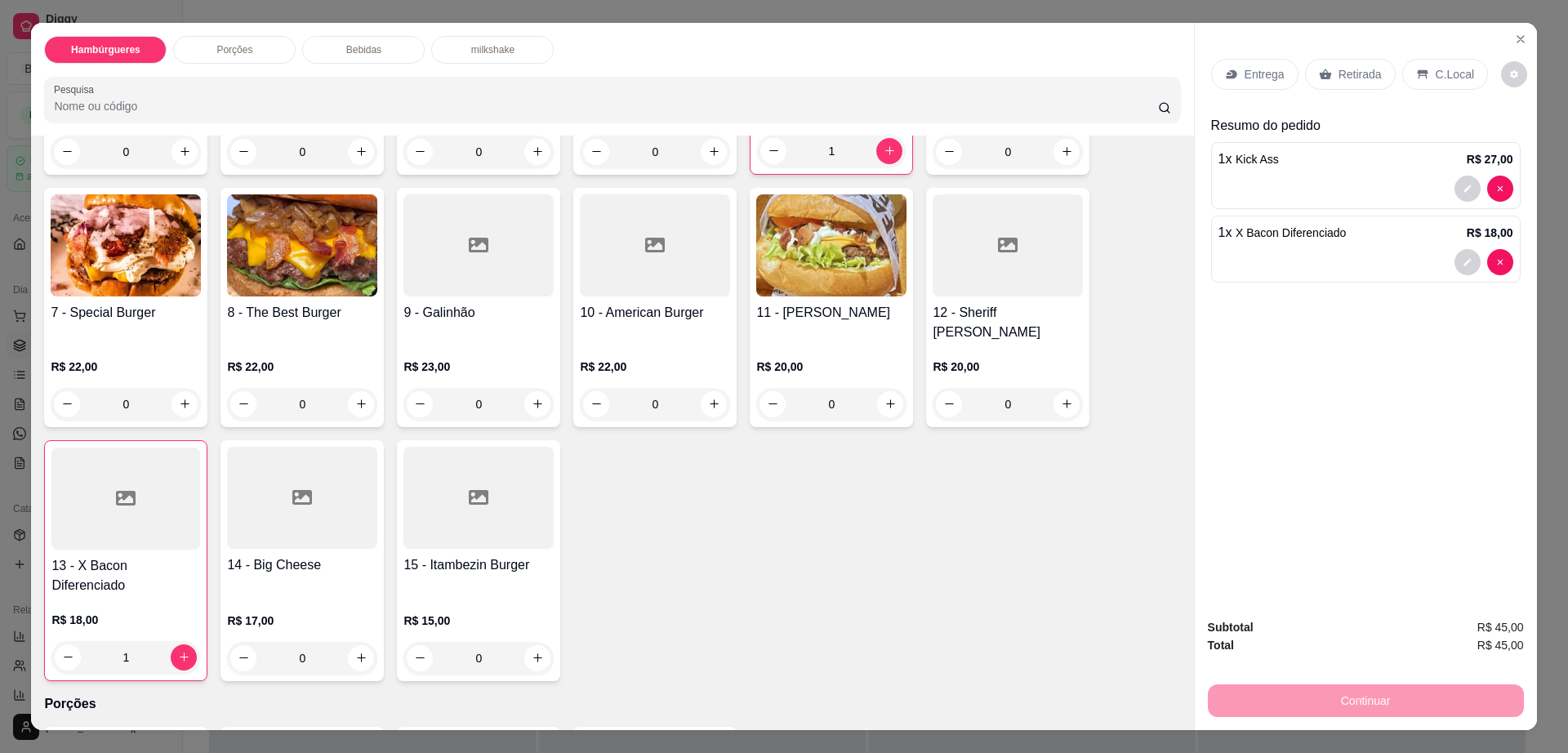
click at [1349, 84] on div "Retirada" at bounding box center [1351, 74] width 91 height 31
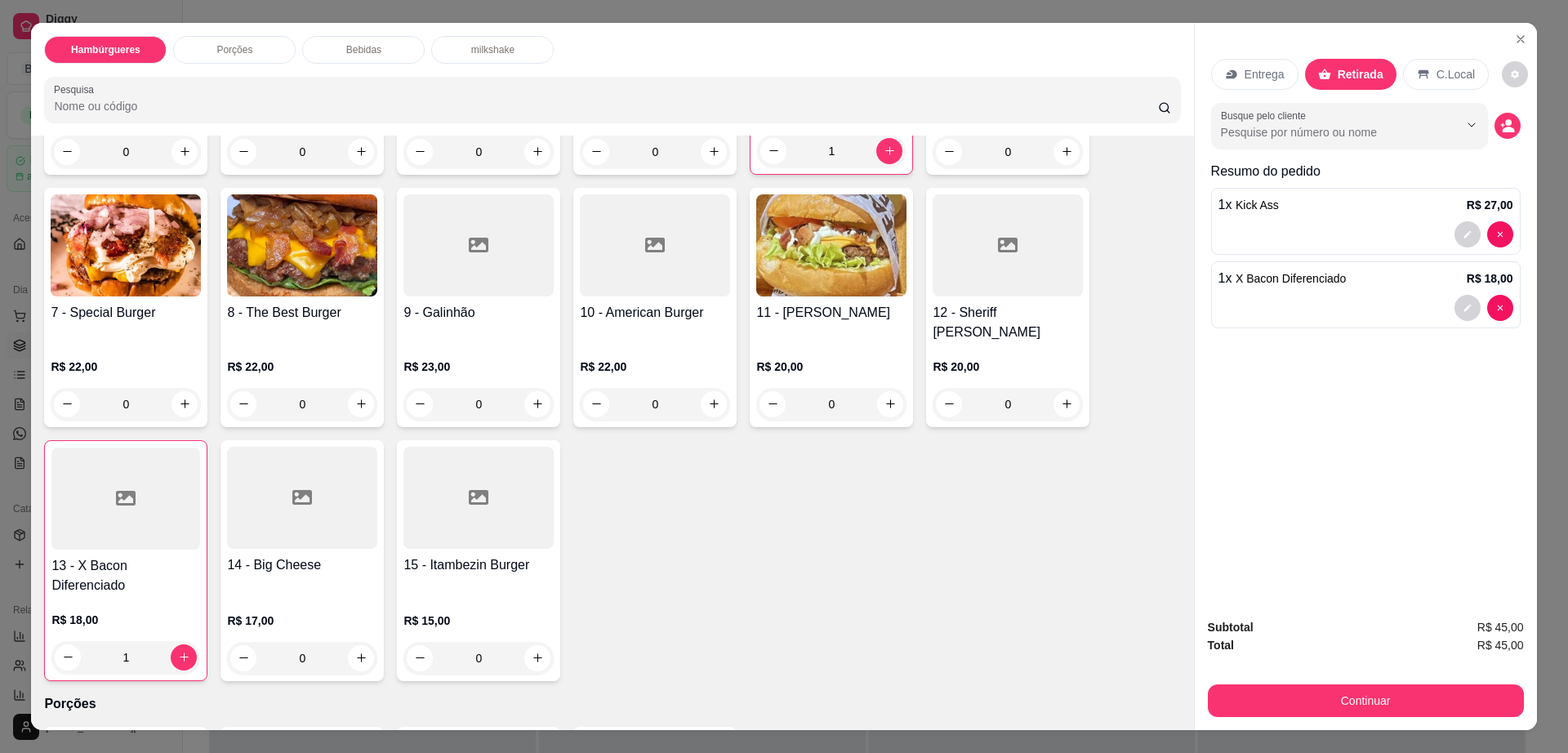
click at [1332, 681] on div "Continuar" at bounding box center [1366, 699] width 316 height 37
click at [1328, 695] on button "Continuar" at bounding box center [1366, 701] width 316 height 33
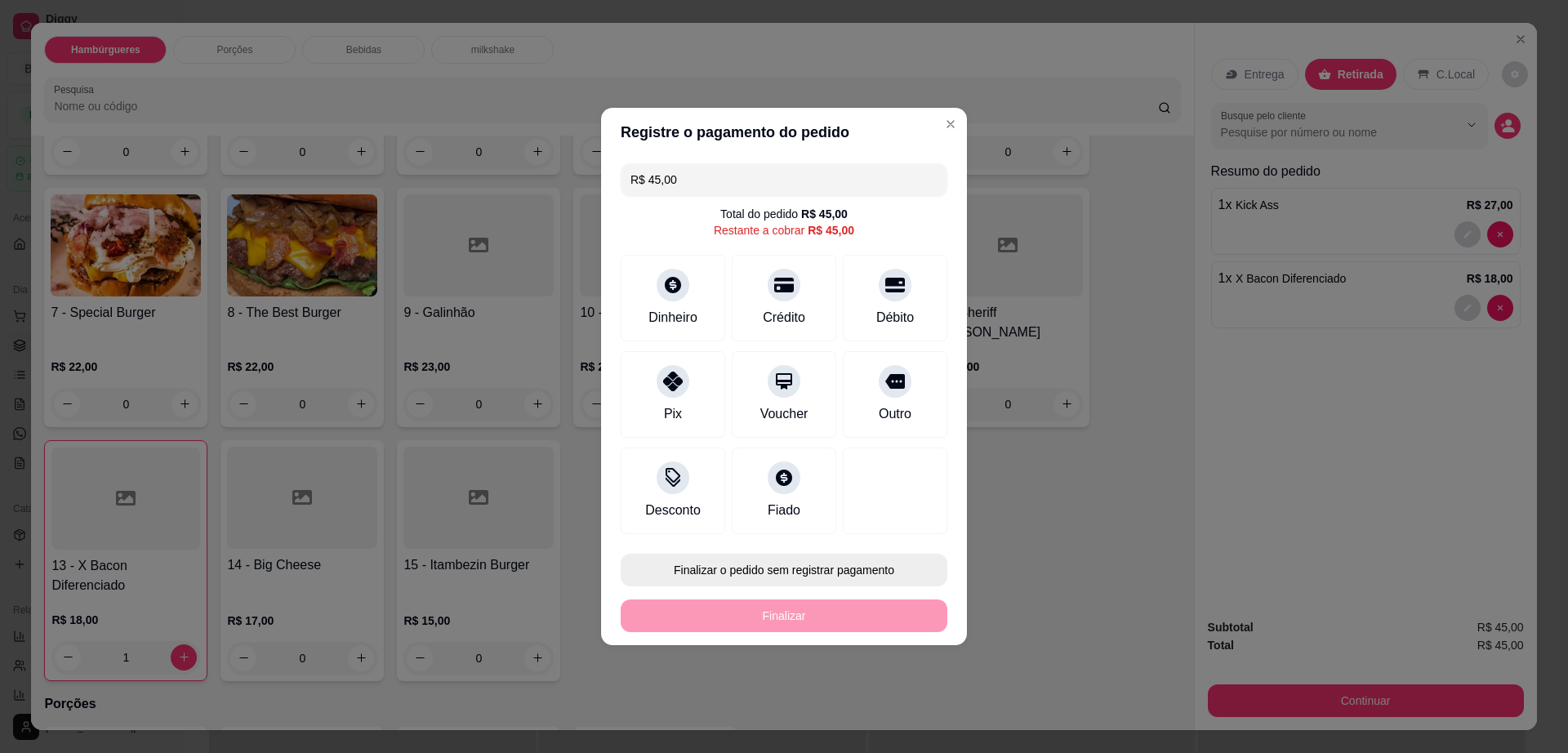
click at [711, 580] on button "Finalizar o pedido sem registrar pagamento" at bounding box center [784, 570] width 327 height 33
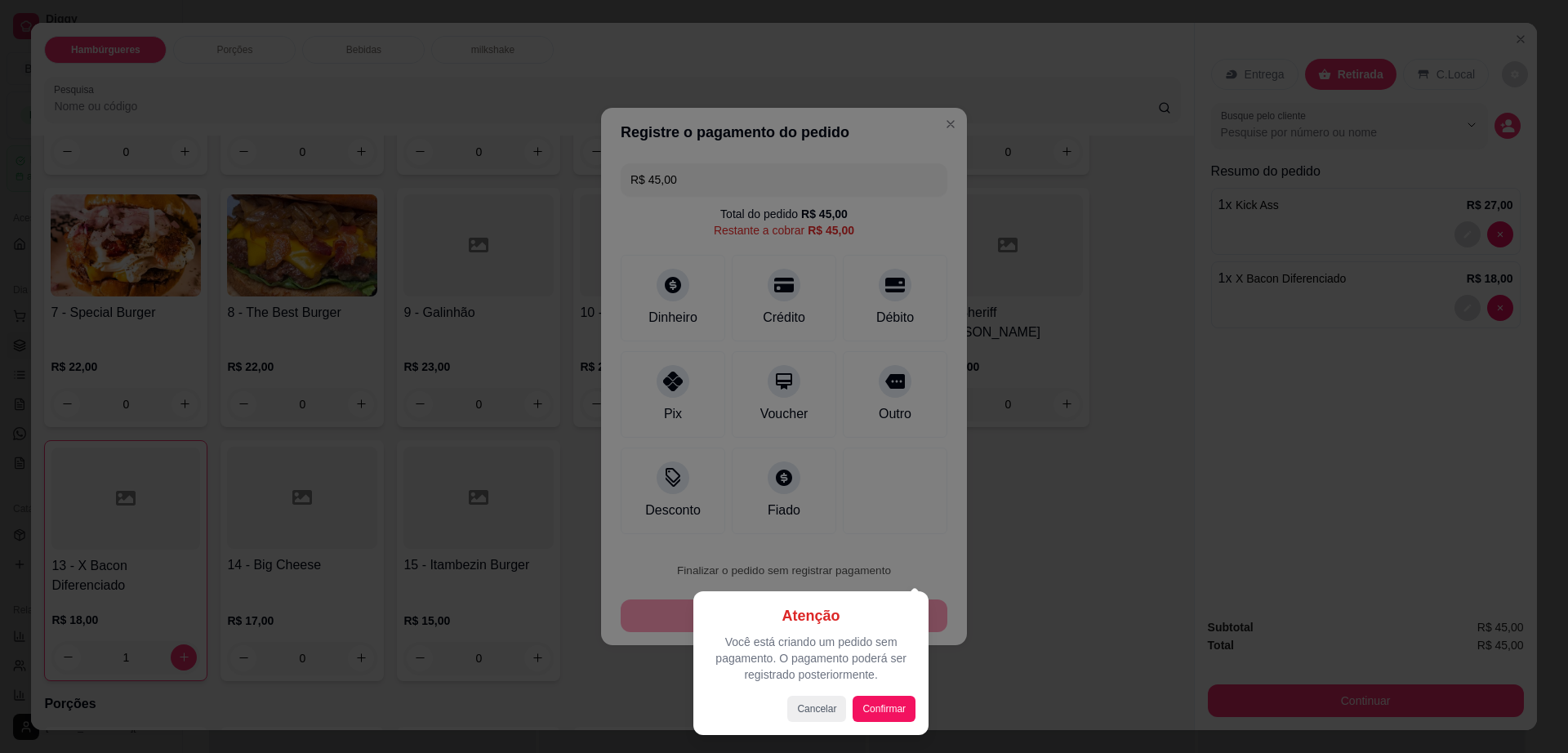
click at [1080, 597] on div at bounding box center [784, 376] width 1568 height 753
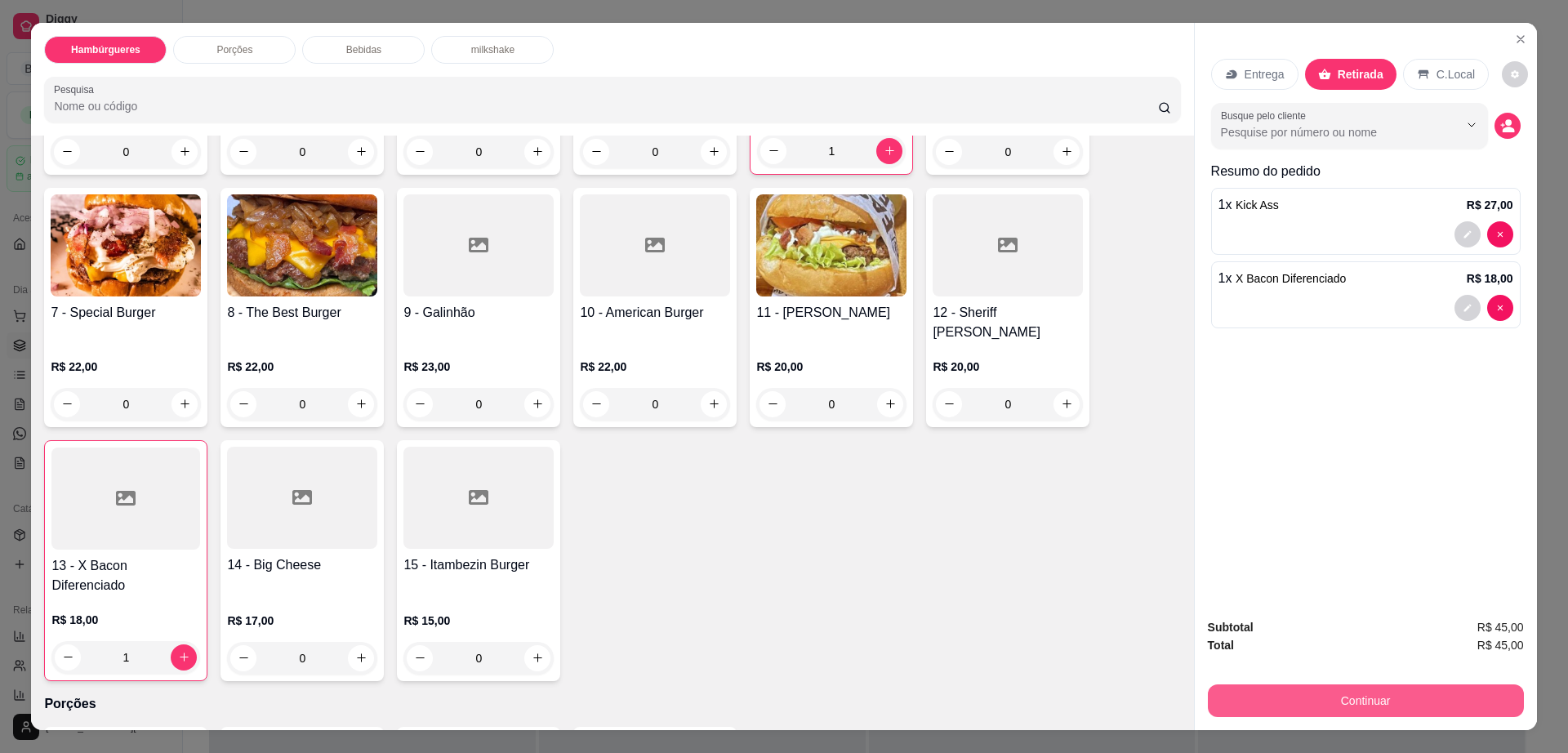
click at [1276, 699] on button "Continuar" at bounding box center [1366, 701] width 316 height 33
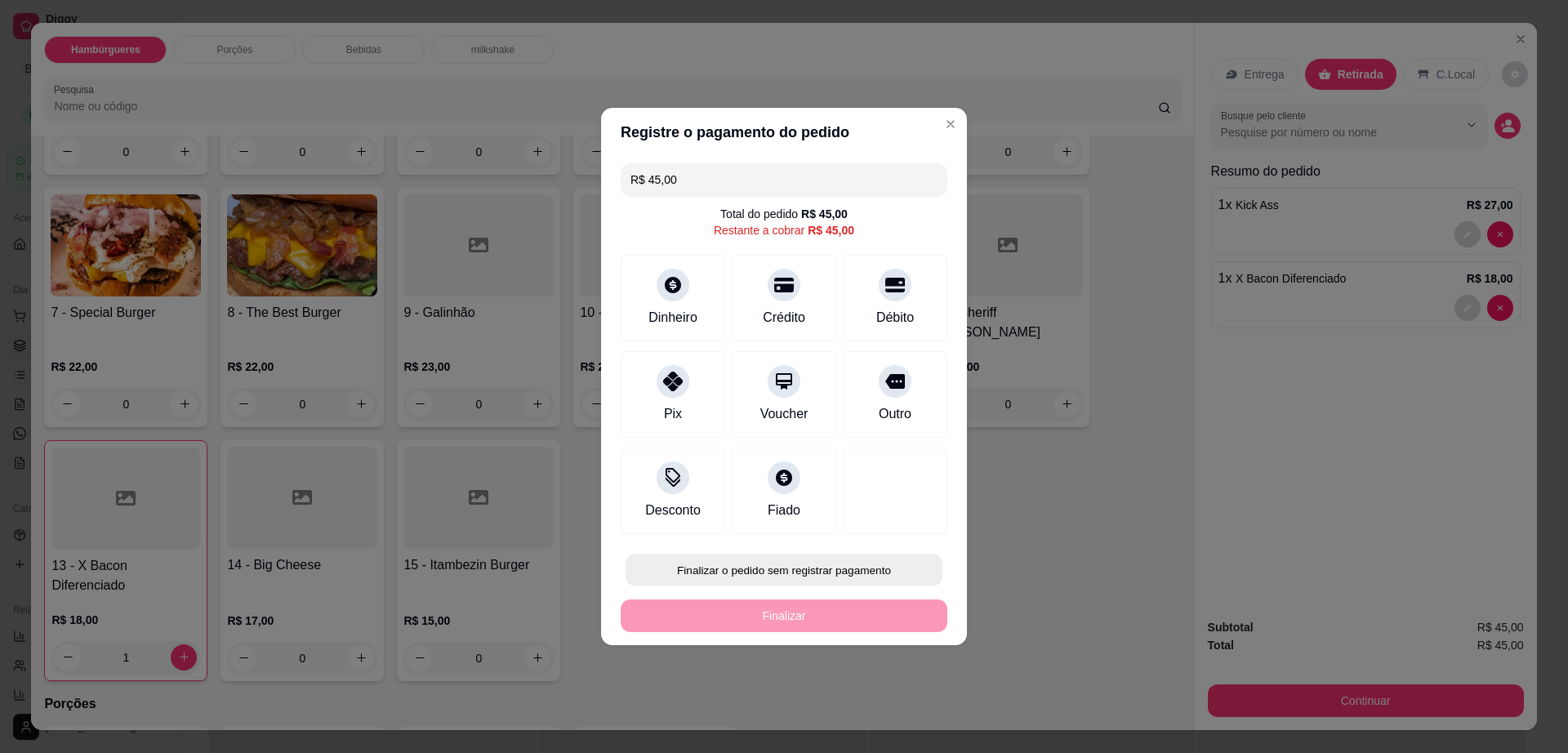
click at [818, 568] on button "Finalizar o pedido sem registrar pagamento" at bounding box center [784, 570] width 317 height 32
click at [869, 707] on button "Confirmar" at bounding box center [885, 704] width 60 height 26
type input "0"
type input "R$ 0,00"
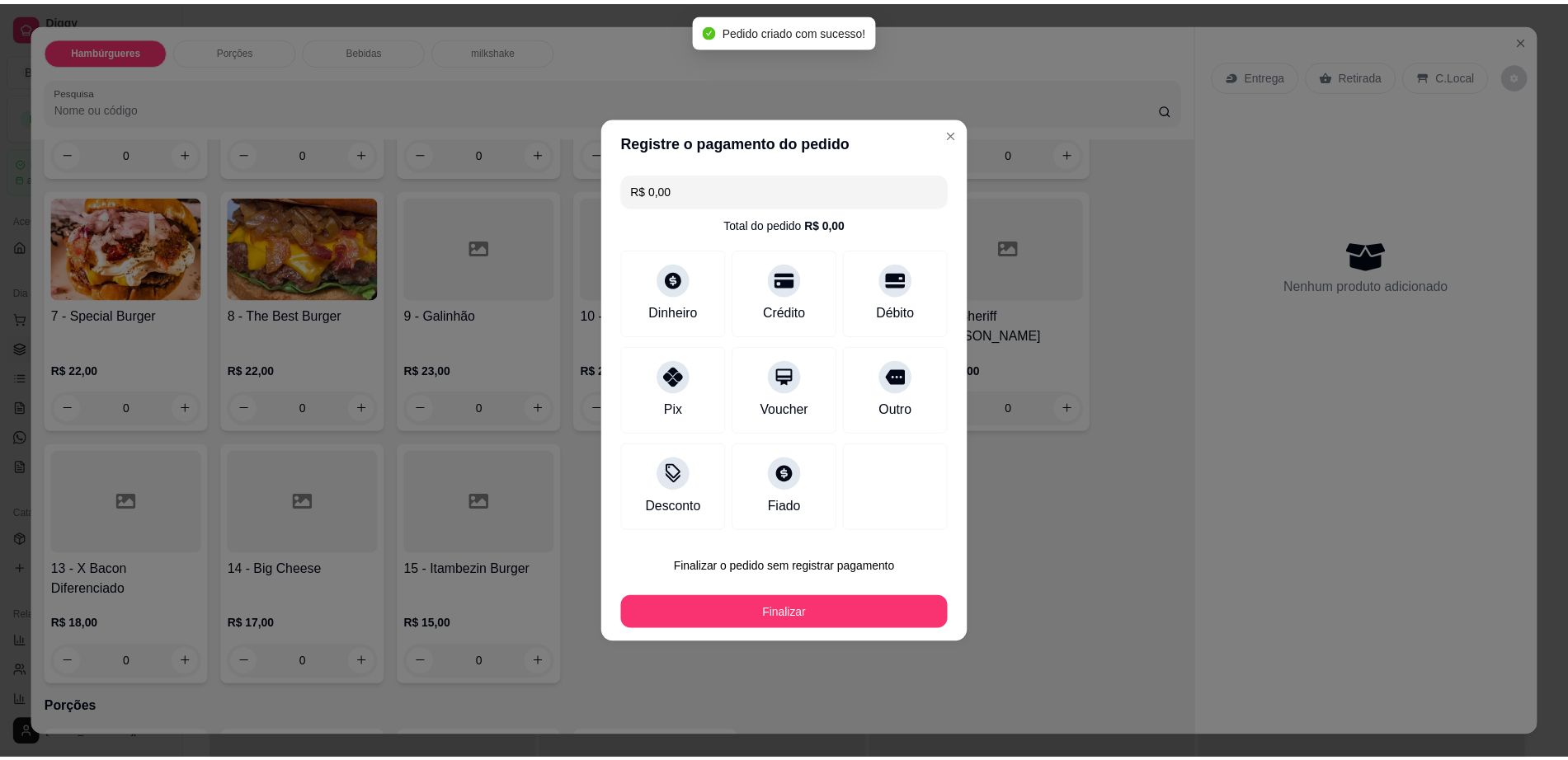
scroll to position [308, 0]
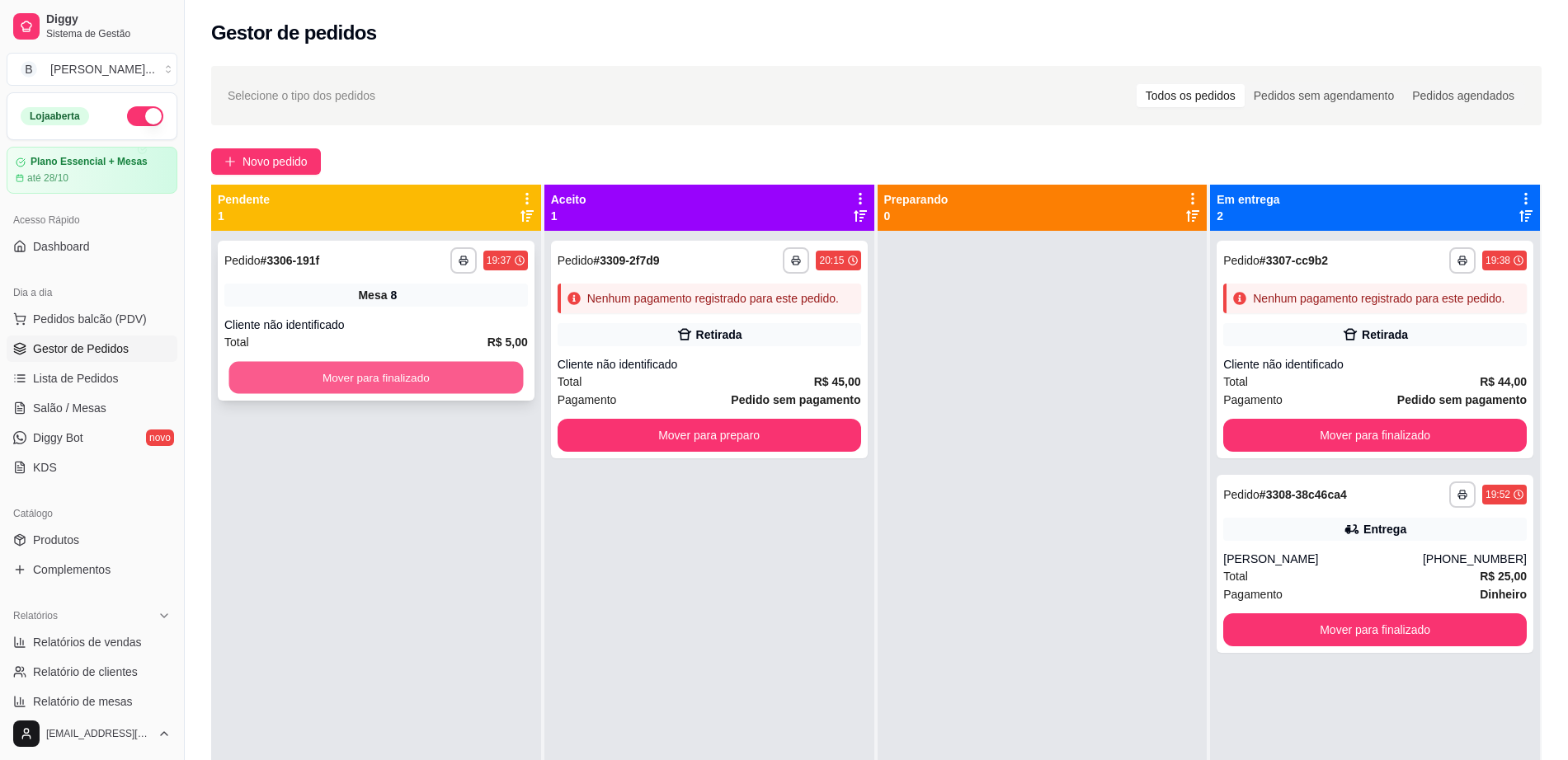
click at [310, 368] on button "Mover para finalizado" at bounding box center [377, 378] width 294 height 32
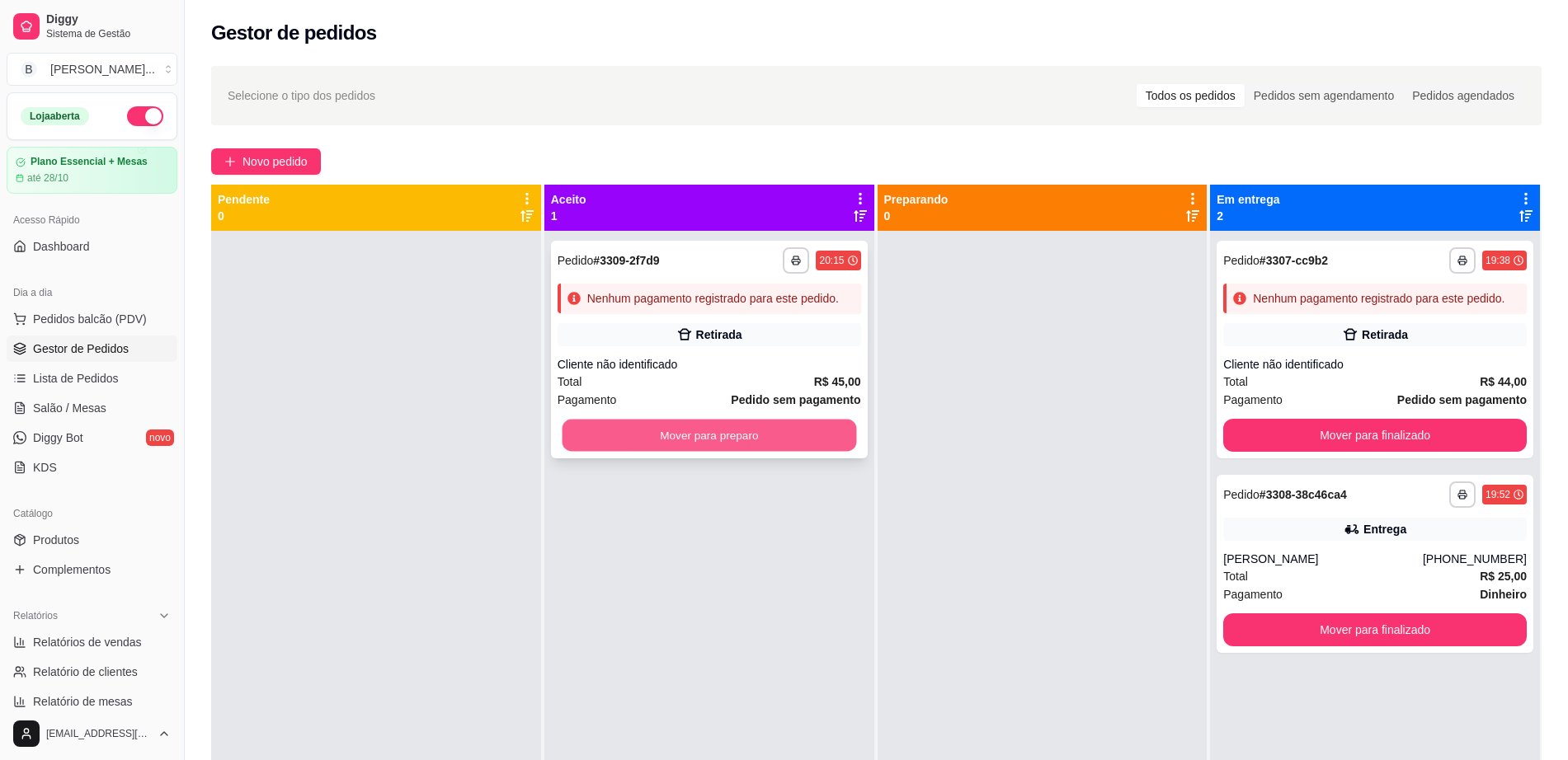
click at [642, 425] on button "Mover para preparo" at bounding box center [709, 436] width 294 height 32
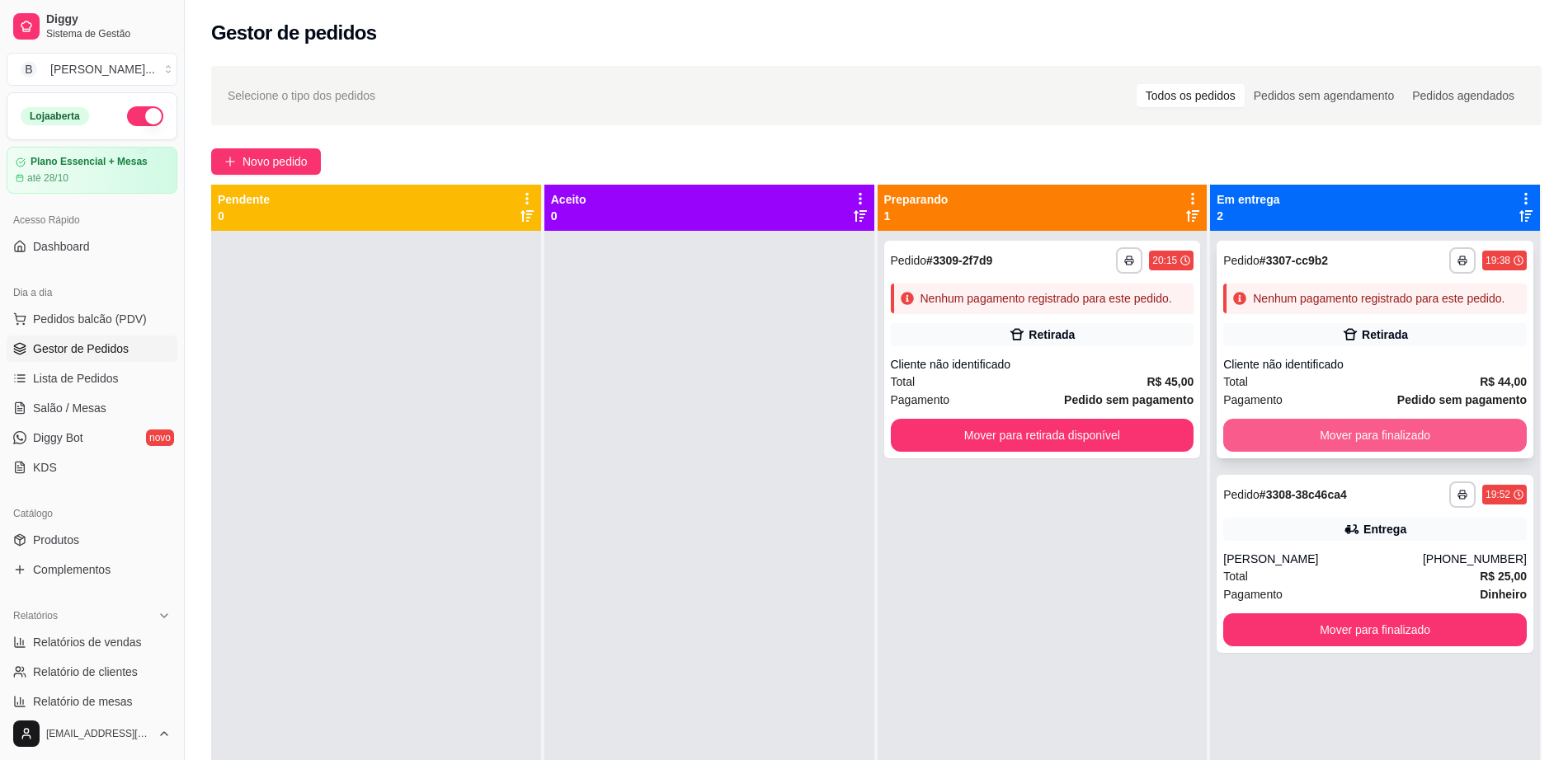
click at [1350, 423] on button "Mover para finalizado" at bounding box center [1375, 436] width 304 height 33
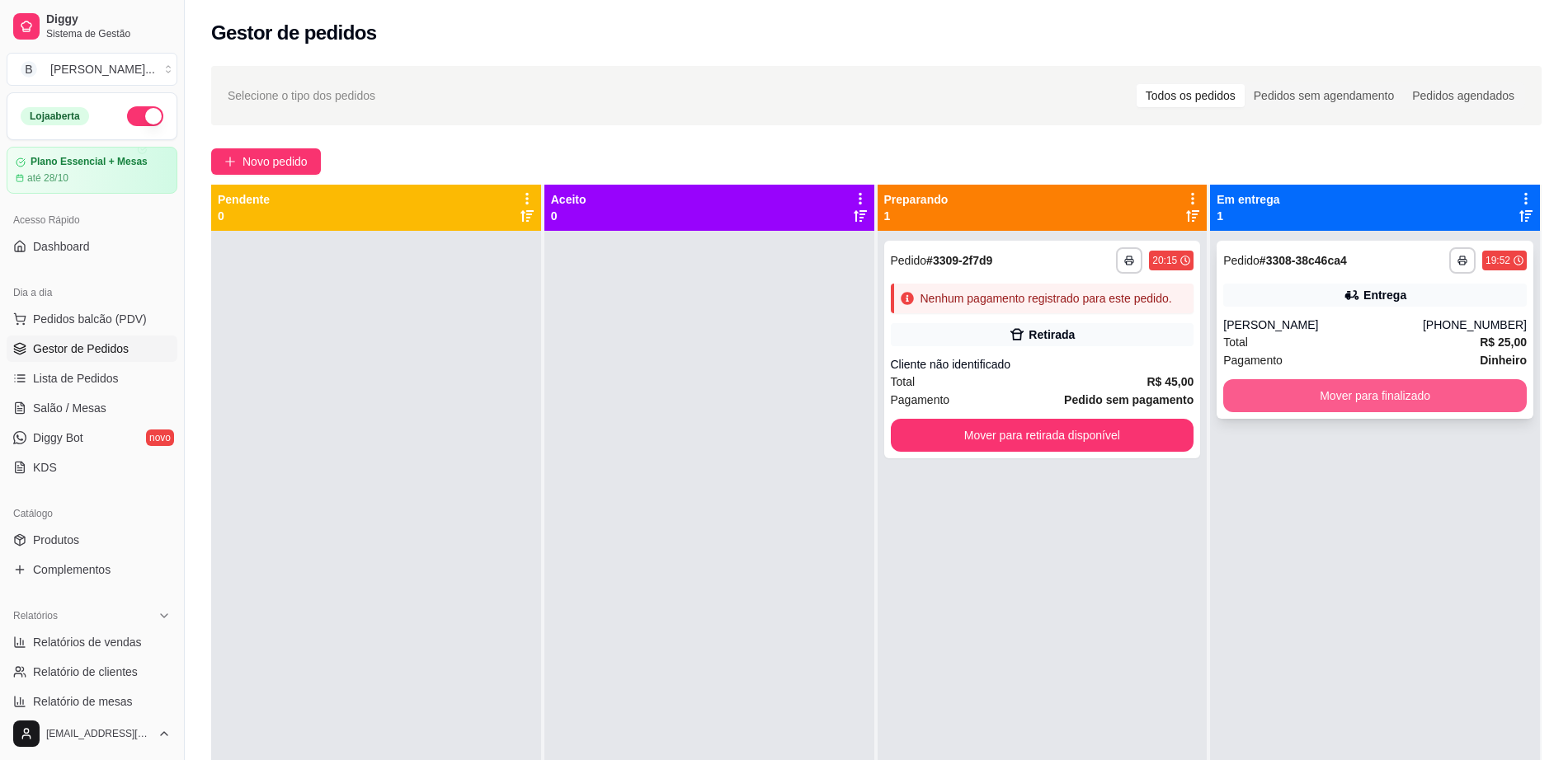
click at [1347, 385] on button "Mover para finalizado" at bounding box center [1375, 396] width 304 height 33
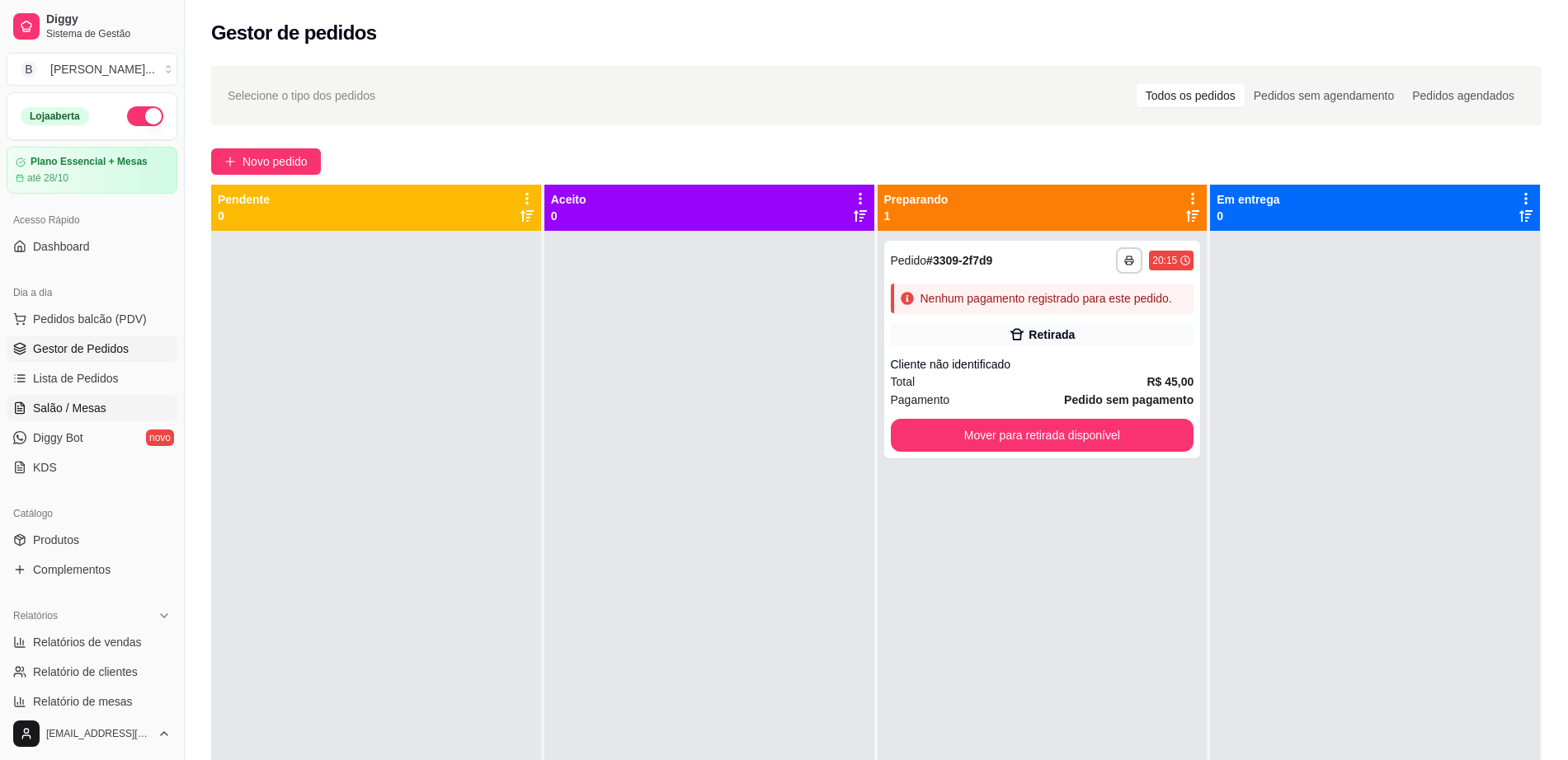
click at [111, 396] on link "Salão / Mesas" at bounding box center [92, 408] width 171 height 27
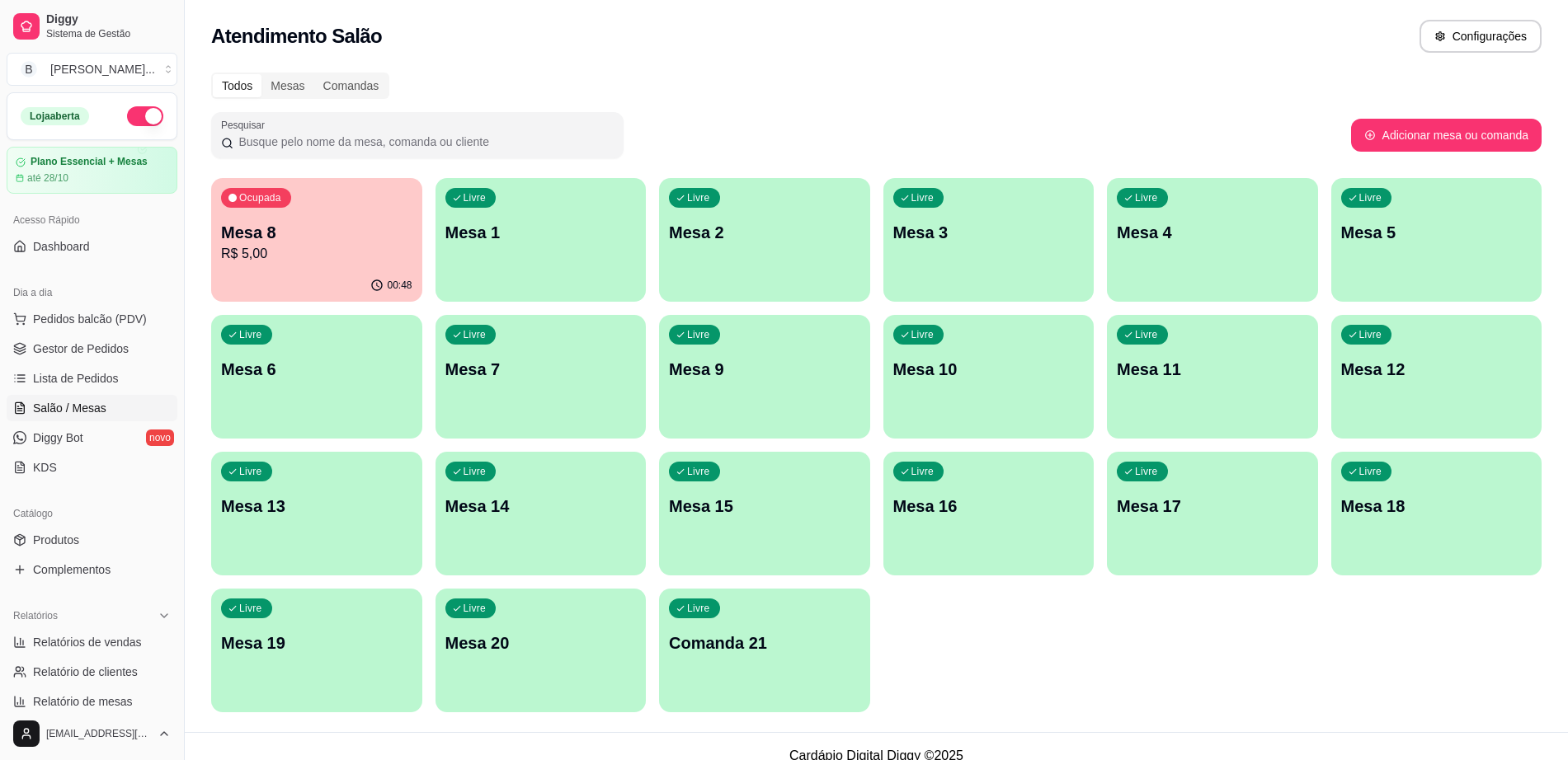
click at [300, 228] on p "Mesa 8" at bounding box center [317, 233] width 191 height 23
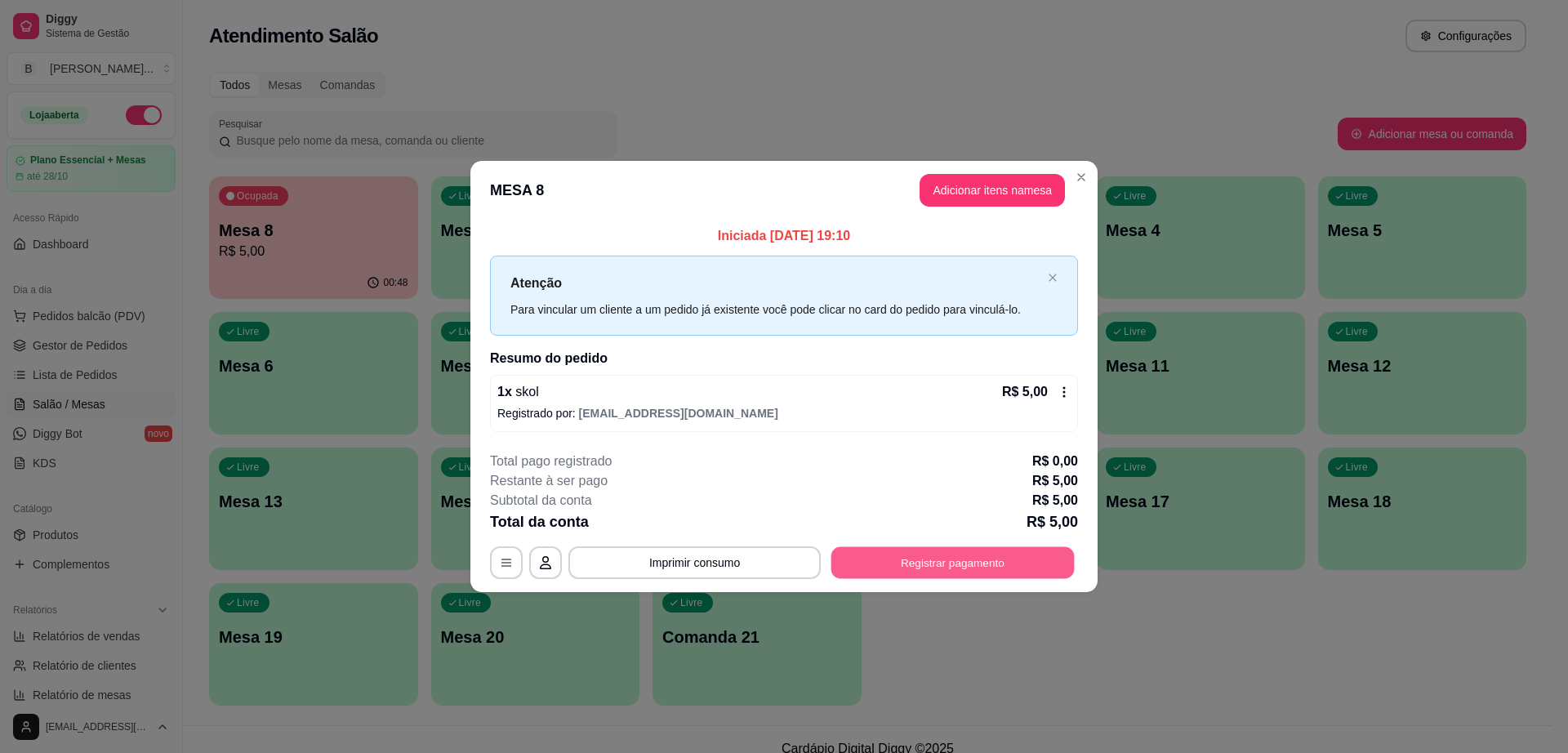
click at [1012, 559] on button "Registrar pagamento" at bounding box center [954, 563] width 244 height 32
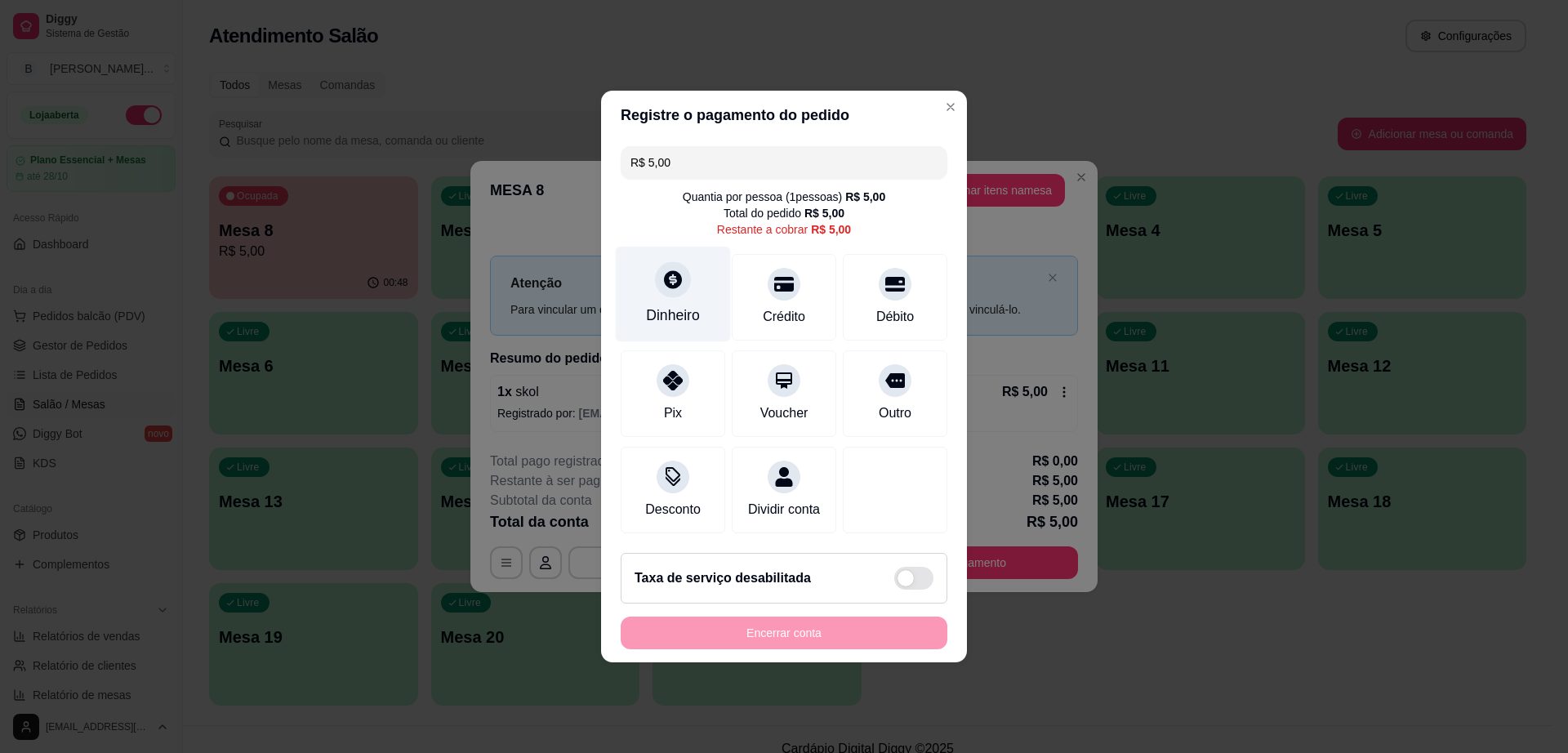
click at [660, 309] on div "Dinheiro" at bounding box center [673, 316] width 54 height 21
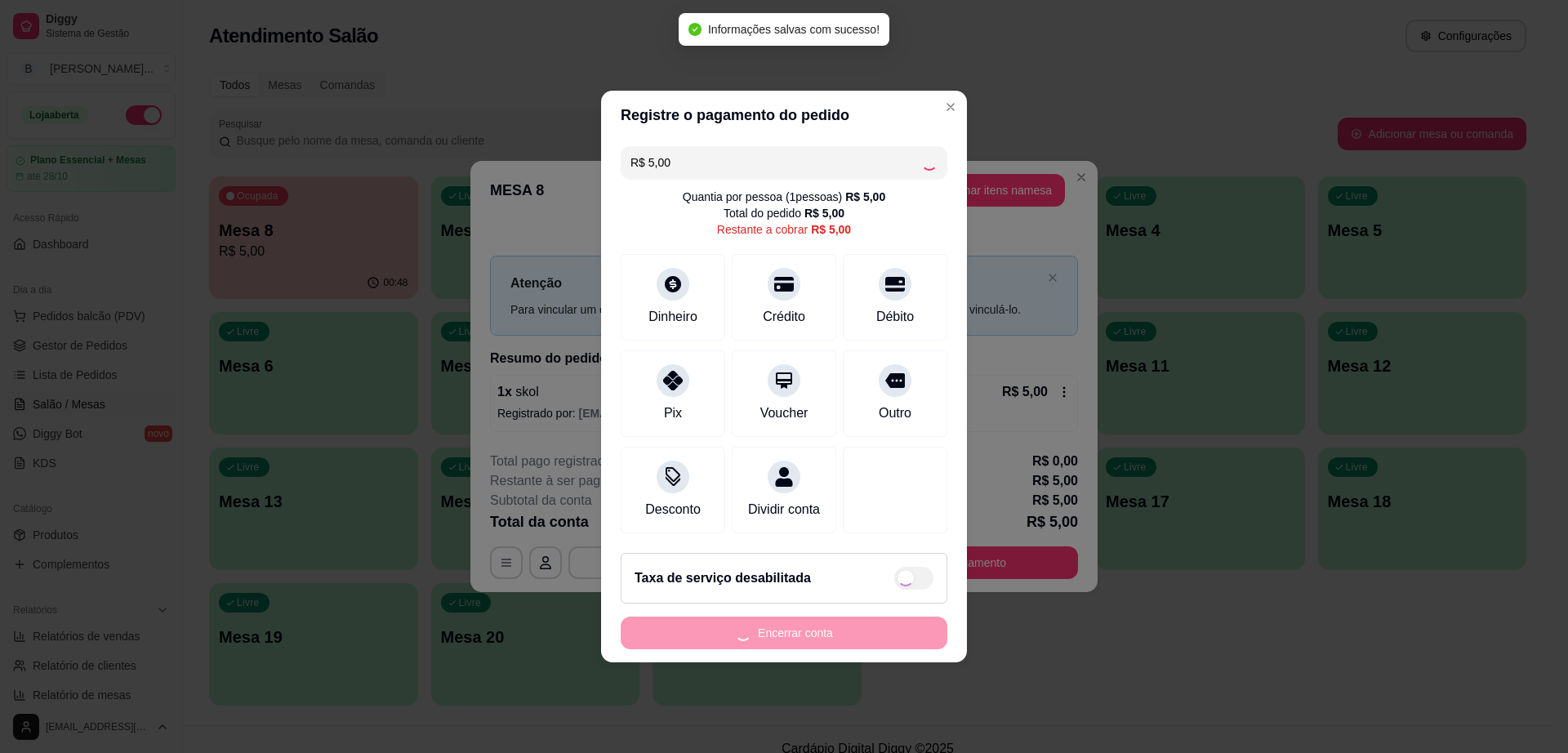
type input "R$ 0,00"
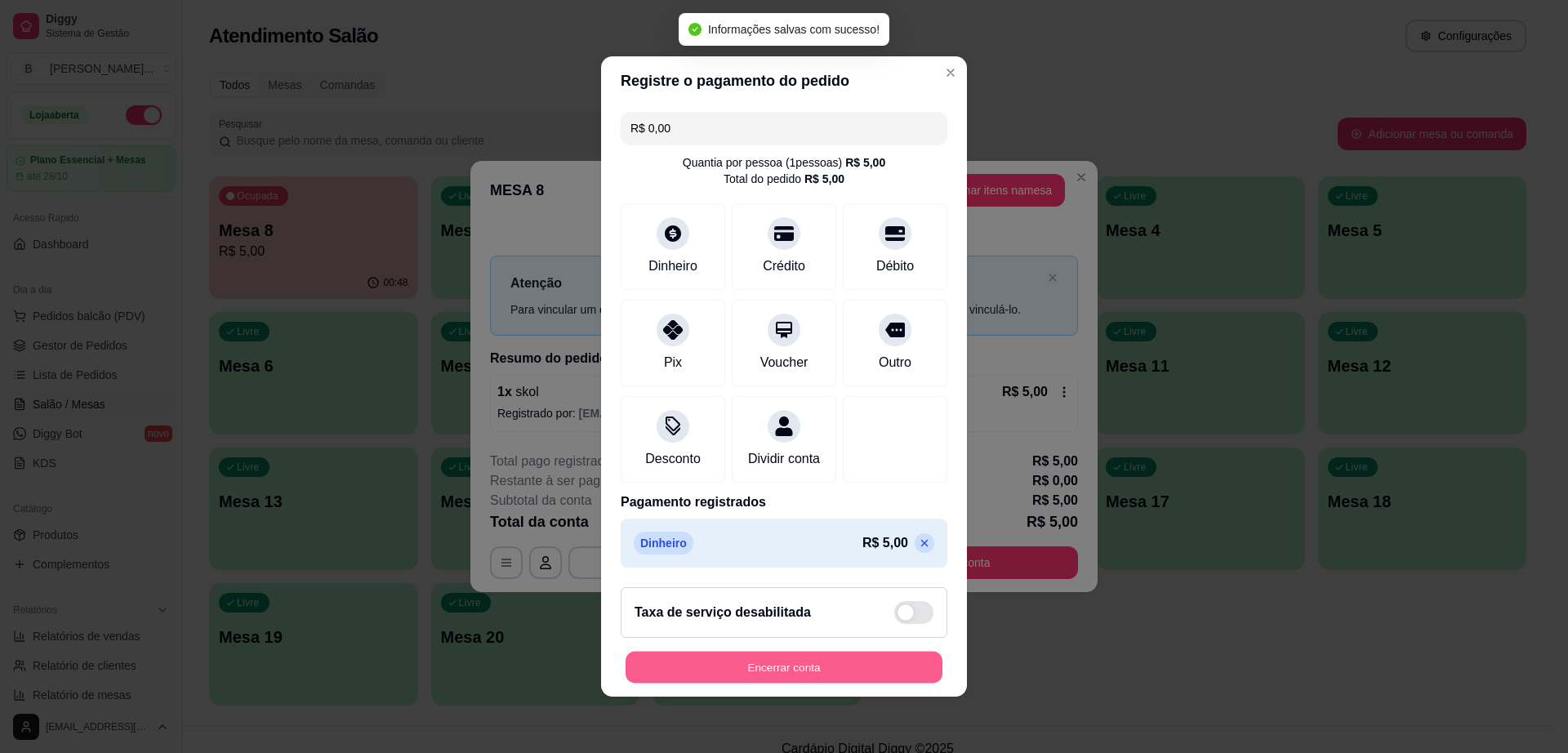
click at [791, 663] on button "Encerrar conta" at bounding box center [784, 667] width 317 height 32
